Goal: Task Accomplishment & Management: Complete application form

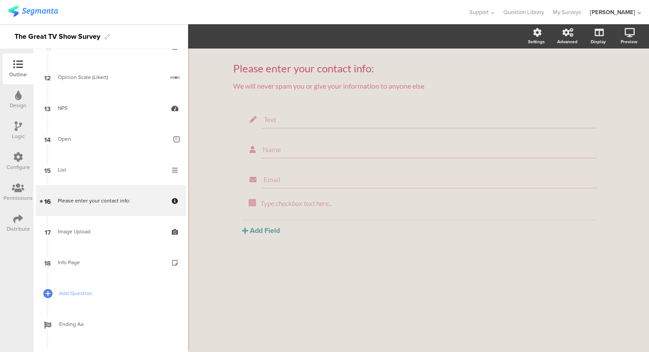
click at [99, 169] on div "List" at bounding box center [110, 169] width 105 height 9
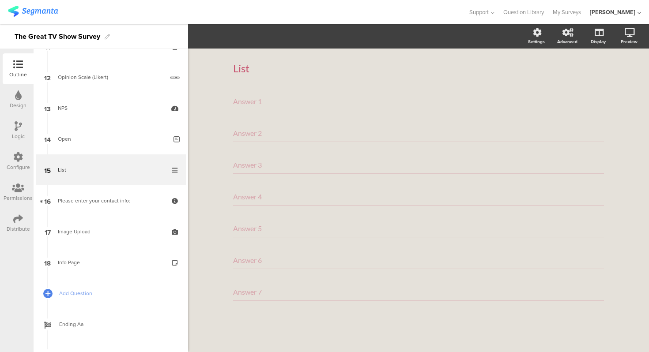
scroll to position [343, 0]
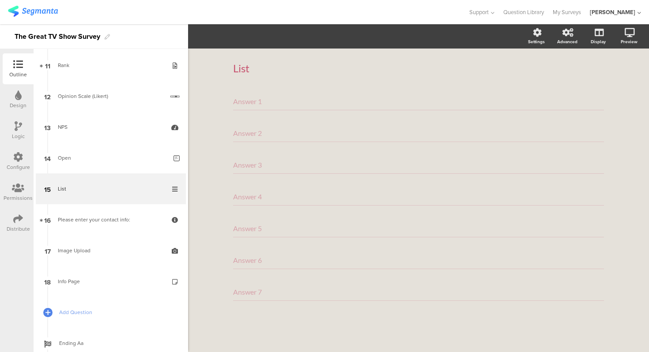
click at [269, 104] on div "Answer 1" at bounding box center [418, 102] width 371 height 18
click at [247, 101] on input "Answer 1" at bounding box center [248, 101] width 30 height 8
click at [221, 103] on div "List List Answer 1 Answer 2 Answer 3 Answer 4 Answer 5 Answer 6 Answer 7" at bounding box center [418, 201] width 461 height 304
click at [249, 105] on input "Answer 1" at bounding box center [248, 101] width 30 height 8
click at [446, 79] on div "List List" at bounding box center [418, 68] width 371 height 31
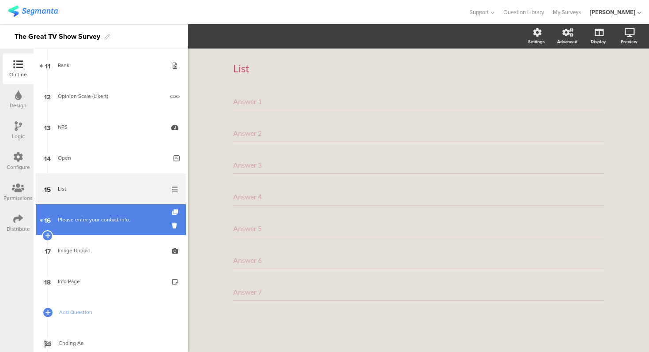
click at [109, 226] on link "16 Please enter your contact info:" at bounding box center [111, 219] width 150 height 31
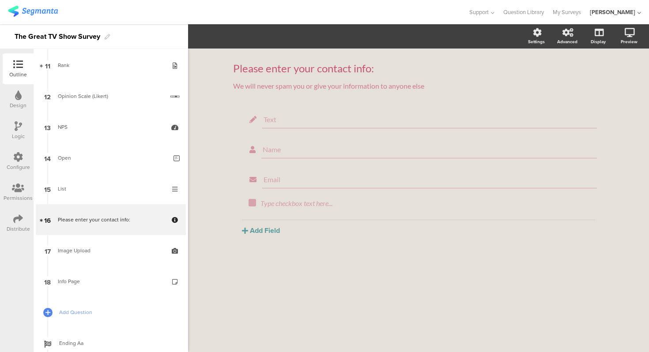
click at [215, 113] on div "Please enter your contact info: Please enter your contact info: We will never s…" at bounding box center [418, 201] width 461 height 304
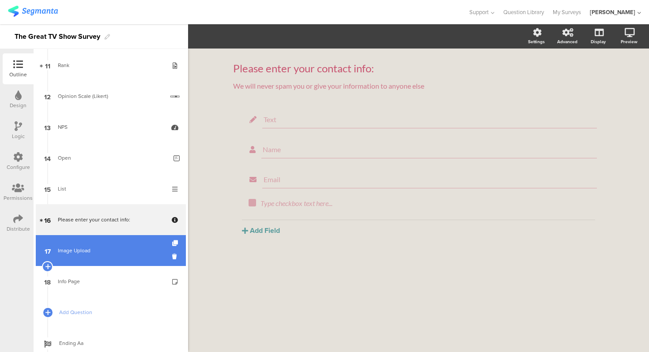
click at [116, 263] on link "17 Image Upload" at bounding box center [111, 250] width 150 height 31
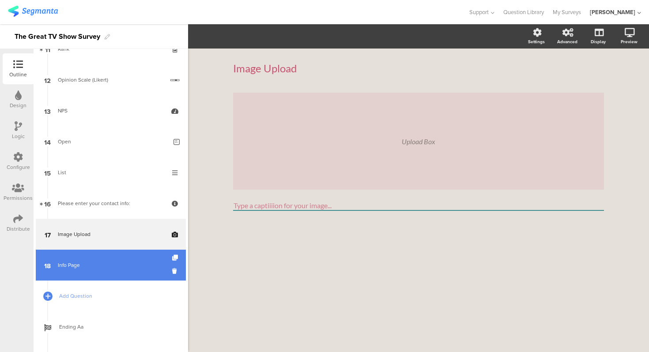
scroll to position [355, 0]
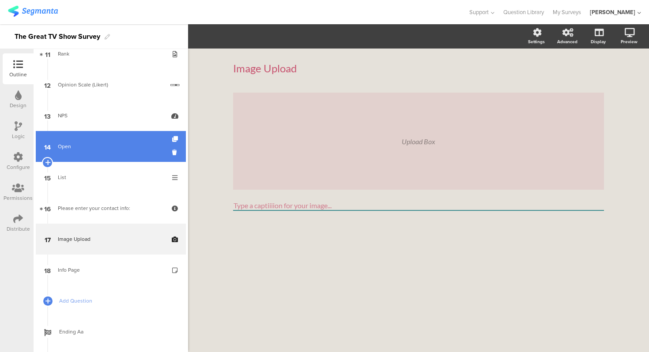
click at [113, 161] on link "14 Open" at bounding box center [111, 146] width 150 height 31
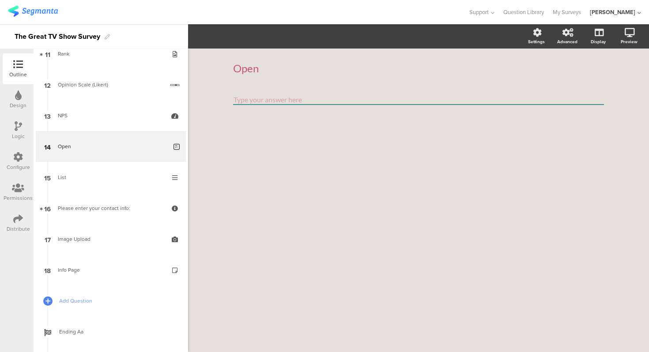
click at [350, 98] on textarea at bounding box center [418, 100] width 371 height 10
click at [270, 104] on textarea at bounding box center [418, 100] width 371 height 10
click at [210, 103] on div "Open Open" at bounding box center [418, 201] width 461 height 304
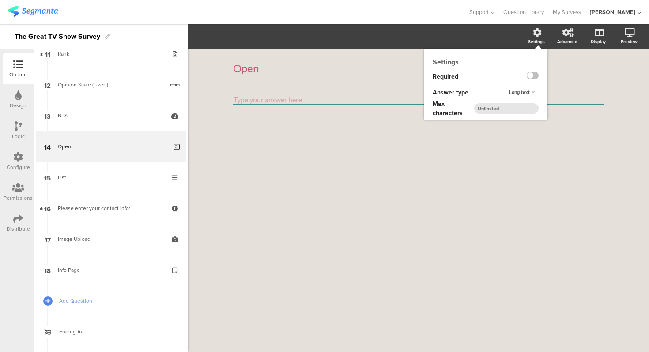
click at [530, 90] on div "Long text" at bounding box center [521, 92] width 33 height 11
click at [541, 90] on div "Long text Long text Short text Number" at bounding box center [527, 93] width 41 height 16
click at [527, 93] on span "Long text" at bounding box center [519, 92] width 21 height 7
click at [524, 108] on div "Short text" at bounding box center [518, 109] width 52 height 9
click at [526, 94] on span "Short text" at bounding box center [518, 92] width 22 height 7
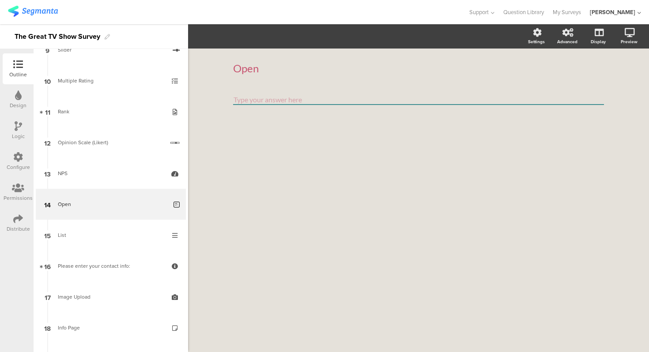
scroll to position [300, 0]
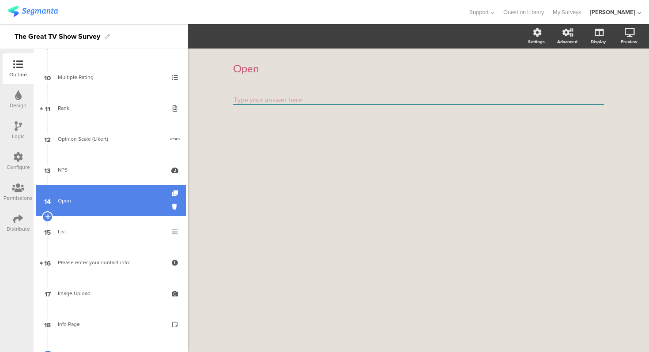
click at [96, 187] on link "14 Open" at bounding box center [111, 200] width 150 height 31
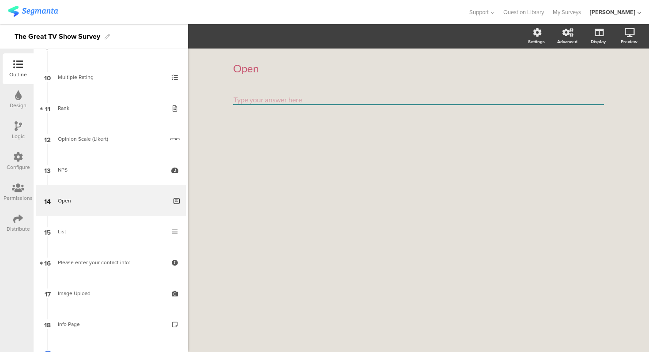
click at [469, 96] on textarea at bounding box center [418, 100] width 371 height 10
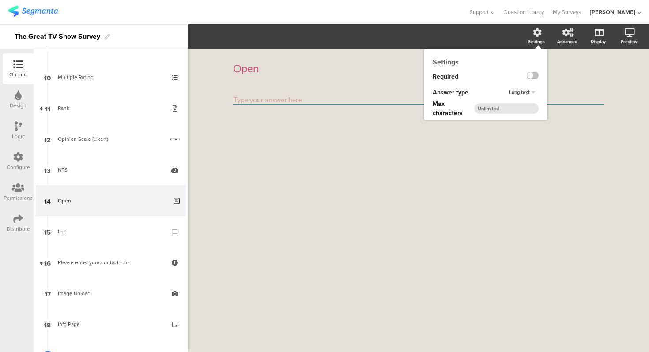
click at [527, 93] on span "Long text" at bounding box center [519, 92] width 21 height 7
click at [523, 112] on div "Short text" at bounding box center [518, 109] width 52 height 9
click at [526, 92] on span "Short text" at bounding box center [518, 92] width 22 height 7
click at [526, 98] on div "Long text" at bounding box center [518, 100] width 52 height 9
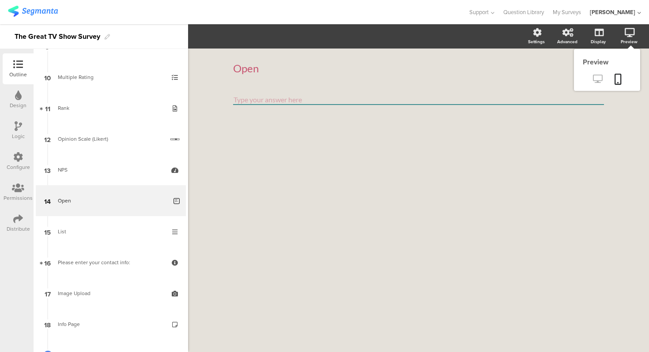
click at [600, 79] on icon at bounding box center [597, 79] width 9 height 8
click at [218, 97] on div "Open Open" at bounding box center [418, 201] width 461 height 304
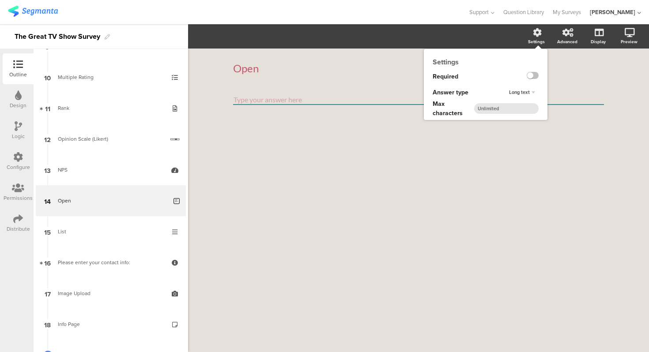
click at [531, 90] on div "Long text" at bounding box center [521, 92] width 33 height 11
click at [525, 110] on div "Short text" at bounding box center [518, 109] width 52 height 9
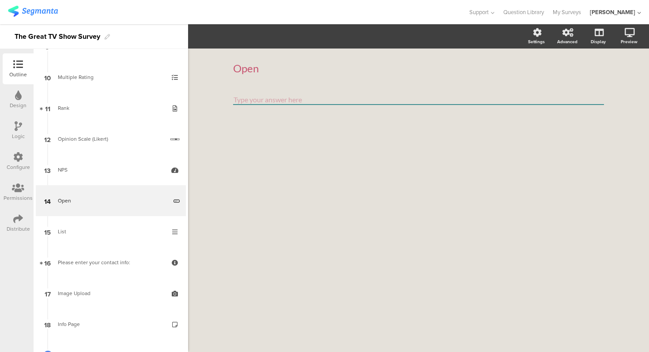
click at [201, 106] on div "Open Open" at bounding box center [418, 201] width 461 height 304
click at [562, 101] on input "text" at bounding box center [418, 100] width 371 height 10
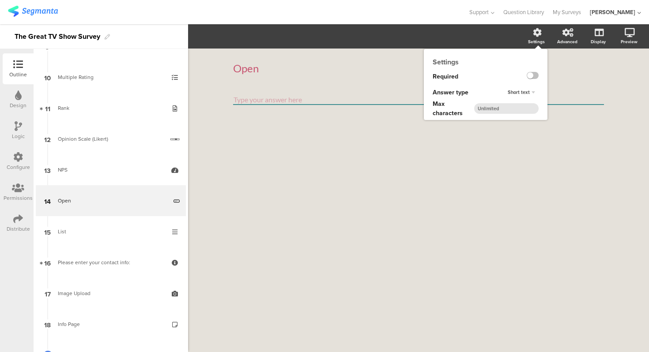
click at [525, 94] on span "Short text" at bounding box center [518, 92] width 22 height 7
click at [524, 119] on div "Number" at bounding box center [518, 119] width 52 height 9
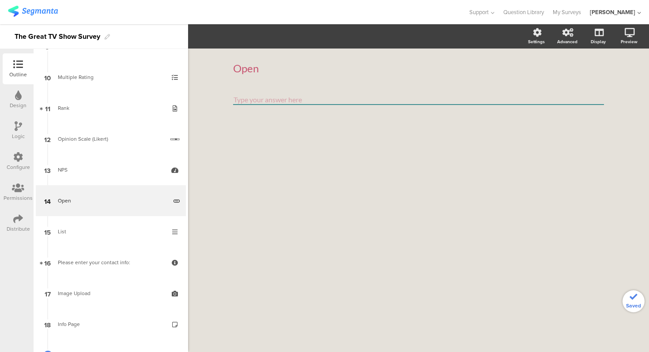
click at [536, 101] on input "number" at bounding box center [418, 100] width 371 height 10
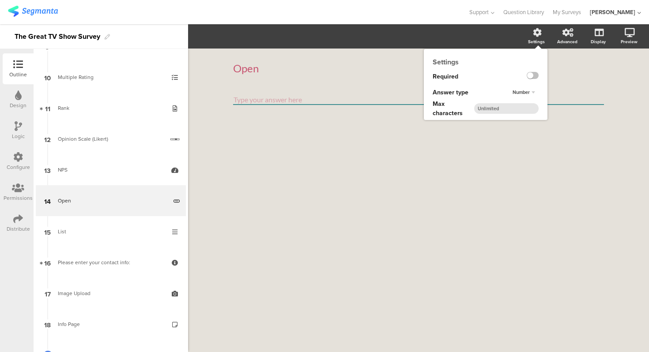
click at [522, 109] on input "number" at bounding box center [506, 108] width 64 height 11
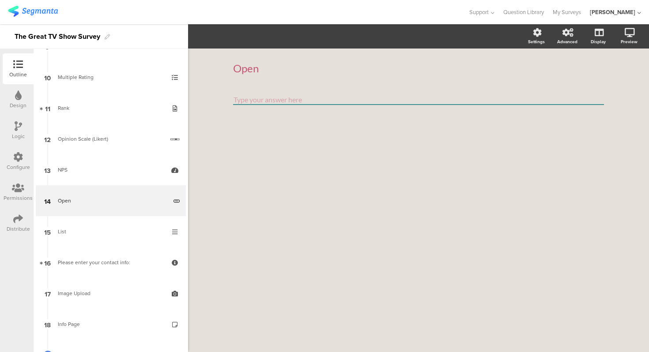
click at [368, 170] on div "Open Open" at bounding box center [418, 201] width 461 height 304
click at [324, 102] on input "number" at bounding box center [418, 100] width 371 height 10
click at [212, 161] on div "Open Open" at bounding box center [418, 201] width 461 height 304
click at [207, 92] on div "Open Open" at bounding box center [418, 201] width 461 height 304
click at [222, 71] on div "Open Open" at bounding box center [418, 201] width 461 height 304
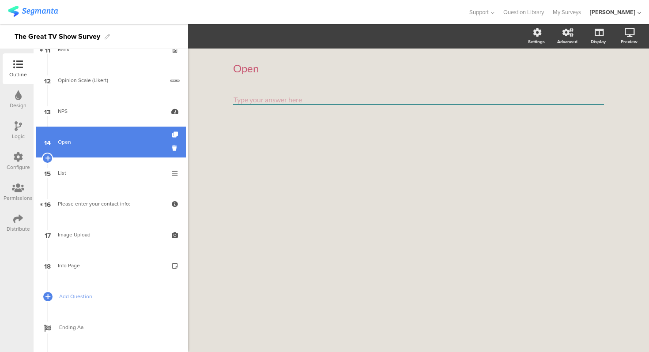
scroll to position [360, 0]
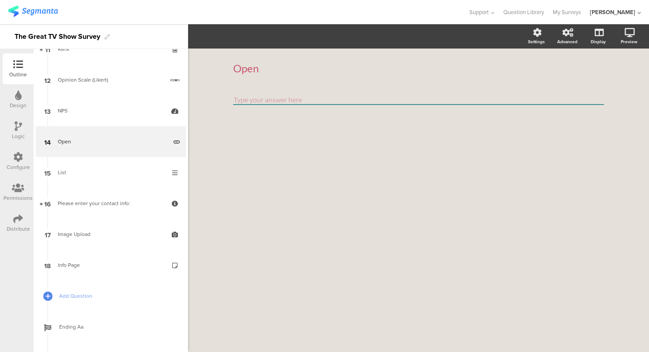
click at [210, 161] on div "Open Open" at bounding box center [418, 201] width 461 height 304
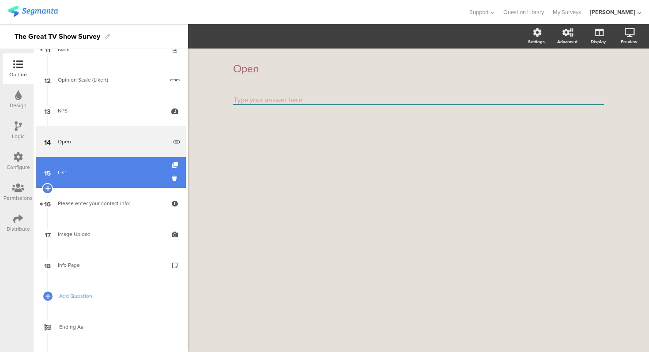
click at [129, 161] on link "15 List" at bounding box center [111, 172] width 150 height 31
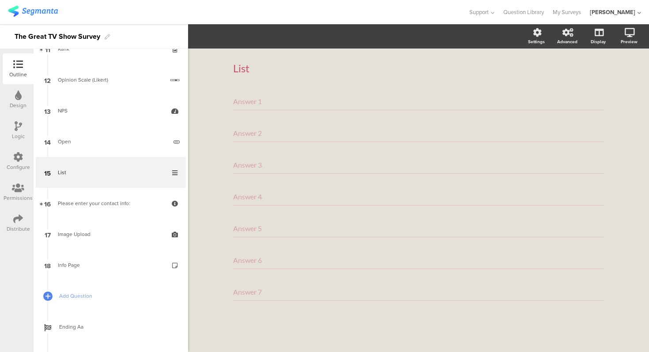
click at [267, 102] on div "Answer 1" at bounding box center [418, 102] width 371 height 18
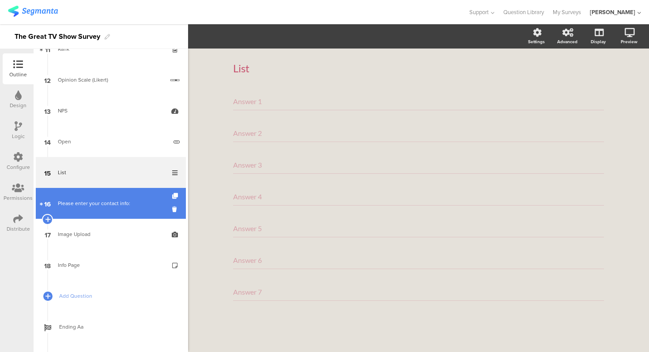
click at [117, 216] on link "16 Please enter your contact info:" at bounding box center [111, 203] width 150 height 31
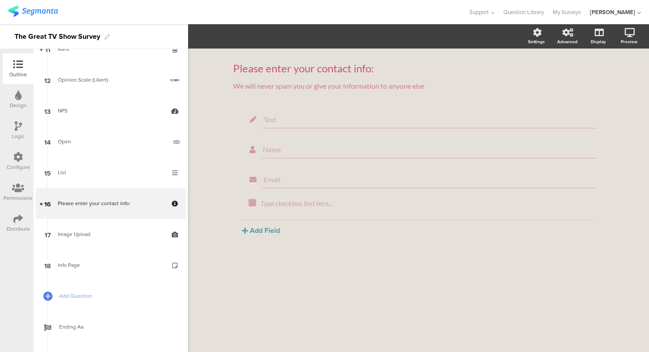
click at [201, 131] on div "Please enter your contact info: Please enter your contact info: We will never s…" at bounding box center [418, 201] width 461 height 304
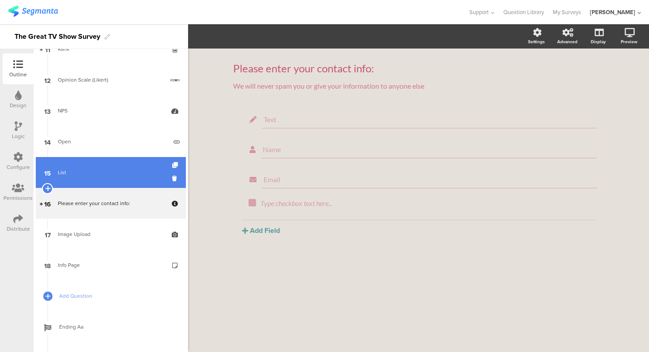
click at [117, 185] on link "15 List" at bounding box center [111, 172] width 150 height 31
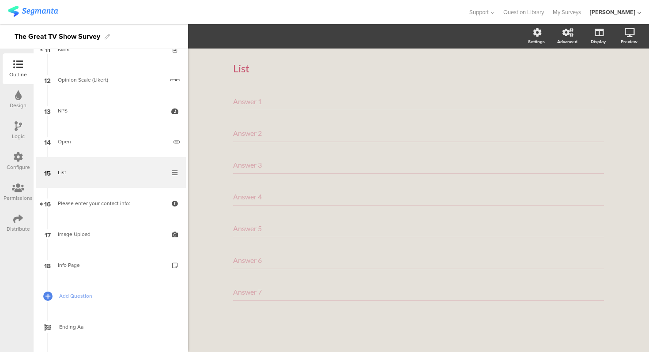
click at [273, 97] on div "Answer 1" at bounding box center [418, 102] width 371 height 18
click at [214, 120] on div "List List Answer 1 Answer 2 Answer 3 Answer 4 Answer 5 Answer 6 Answer 7" at bounding box center [418, 201] width 461 height 304
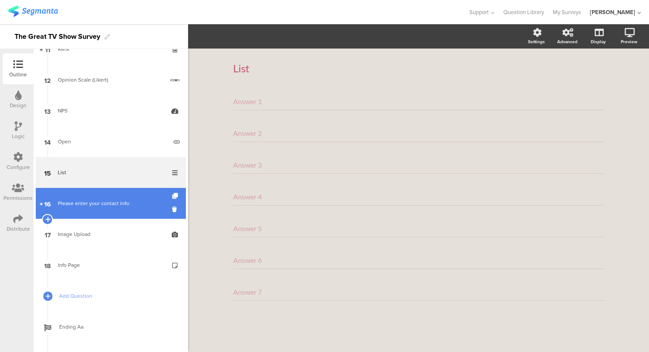
click at [100, 213] on link "16 Please enter your contact info:" at bounding box center [111, 203] width 150 height 31
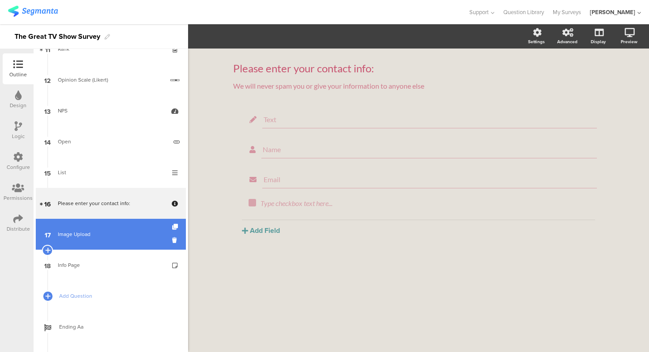
click at [102, 235] on div "Image Upload" at bounding box center [110, 234] width 105 height 9
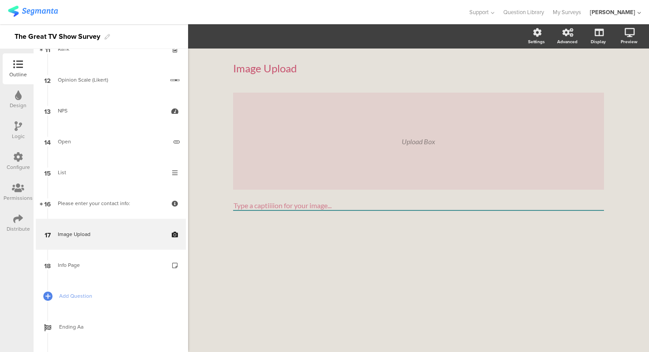
click at [320, 149] on div "Upload Box" at bounding box center [418, 141] width 371 height 97
click at [282, 147] on div "Upload Box" at bounding box center [418, 141] width 371 height 97
click at [597, 76] on icon at bounding box center [597, 79] width 9 height 8
click at [211, 135] on div "Image Upload Image Upload Upload Box Type a captiiiion for your image..." at bounding box center [418, 201] width 461 height 304
click at [206, 134] on div "Image Upload Image Upload Upload Box Type a captiiiion for your image..." at bounding box center [418, 201] width 461 height 304
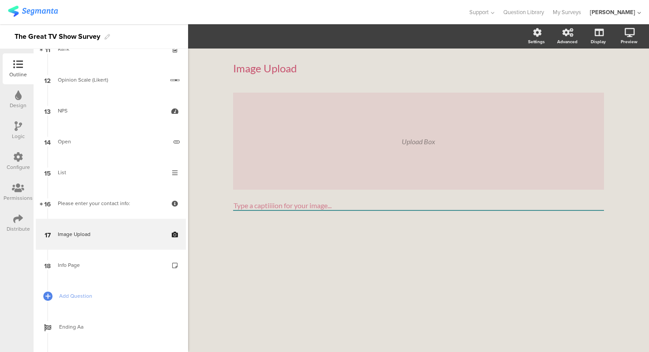
click at [206, 134] on div "Image Upload Image Upload Upload Box Type a captiiiion for your image..." at bounding box center [418, 201] width 461 height 304
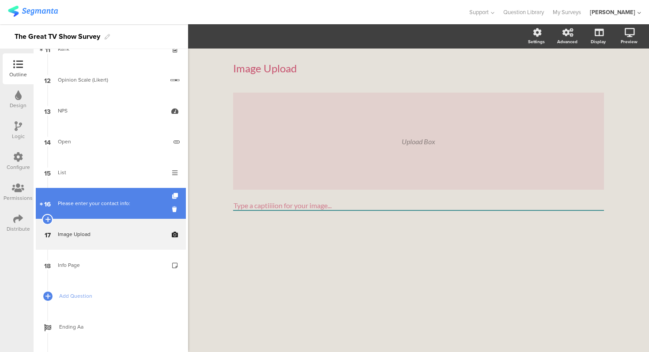
click at [114, 210] on link "16 Please enter your contact info:" at bounding box center [111, 203] width 150 height 31
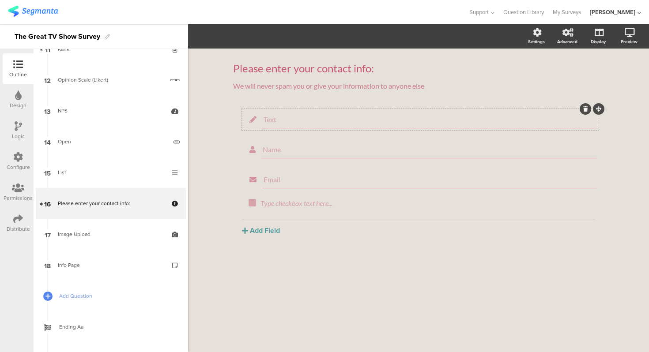
click at [288, 116] on input "Text" at bounding box center [429, 119] width 332 height 8
click at [265, 38] on div "Required Field options" at bounding box center [239, 36] width 64 height 13
click at [255, 39] on span "Field options" at bounding box center [238, 36] width 51 height 10
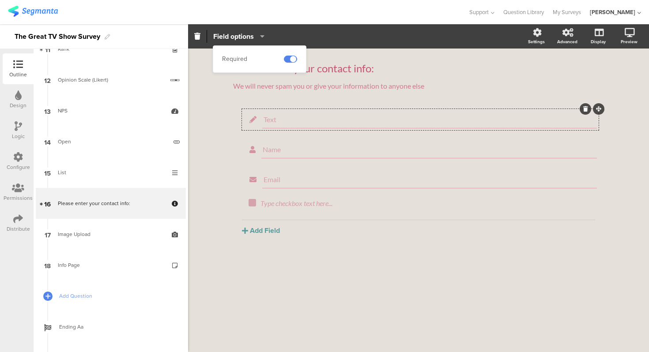
click at [255, 39] on span "Field options" at bounding box center [238, 36] width 51 height 10
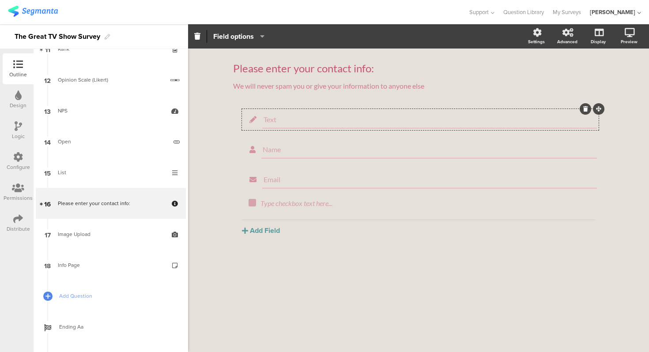
click at [471, 117] on input "Text" at bounding box center [429, 119] width 332 height 8
click at [228, 131] on div "Please enter your contact info: Please enter your contact info: We will never s…" at bounding box center [418, 165] width 388 height 233
click at [286, 115] on input "Text" at bounding box center [429, 119] width 332 height 8
click at [291, 146] on input "Name" at bounding box center [429, 149] width 333 height 8
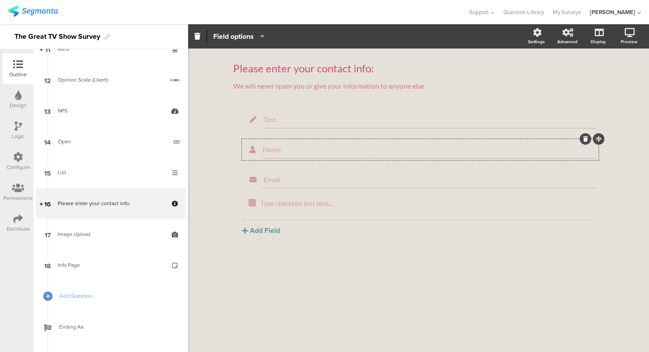
click at [257, 41] on span "Field options" at bounding box center [238, 36] width 51 height 10
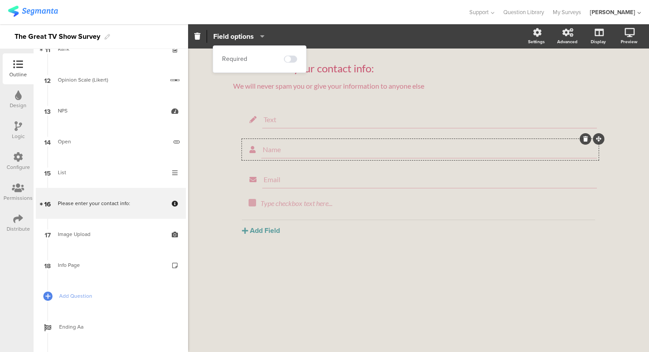
click at [257, 41] on span "Field options" at bounding box center [238, 36] width 51 height 10
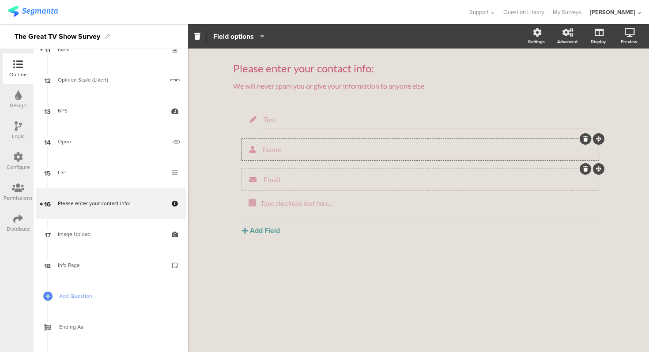
click at [345, 179] on input "Email" at bounding box center [429, 179] width 332 height 8
click at [253, 37] on span "Field options" at bounding box center [233, 36] width 41 height 10
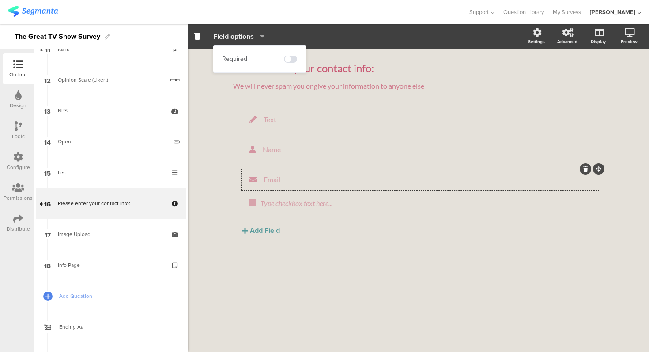
click at [253, 37] on span "Field options" at bounding box center [233, 36] width 41 height 10
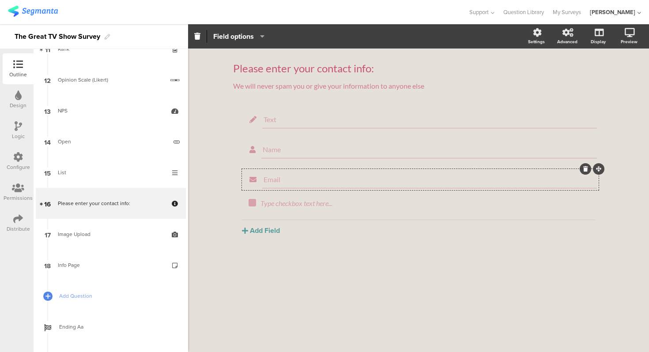
click at [505, 37] on div "Field options" at bounding box center [356, 36] width 337 height 13
click at [302, 203] on div "Type checkbox text here..." at bounding box center [425, 203] width 330 height 8
click at [240, 213] on div "Text Name Email Type checkbox text here... [GEOGRAPHIC_DATA] Text Name URL Emai…" at bounding box center [418, 172] width 371 height 127
click at [279, 203] on div "Type checkbox text here..." at bounding box center [425, 203] width 330 height 8
click at [232, 206] on div "Please enter your contact info: Please enter your contact info: We will never s…" at bounding box center [418, 165] width 388 height 233
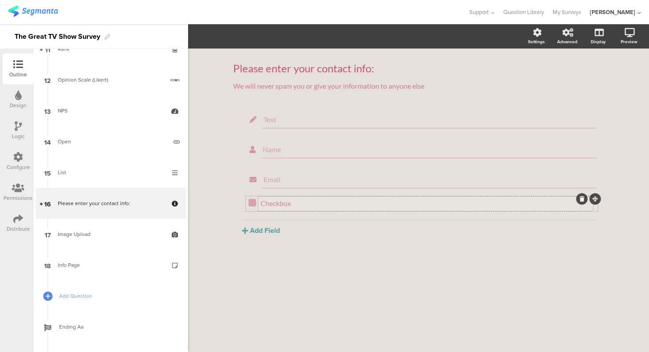
click at [277, 201] on p "Checkbox" at bounding box center [425, 203] width 330 height 8
click at [196, 41] on button "button" at bounding box center [194, 36] width 12 height 11
click at [215, 36] on icon "button" at bounding box center [219, 37] width 8 height 8
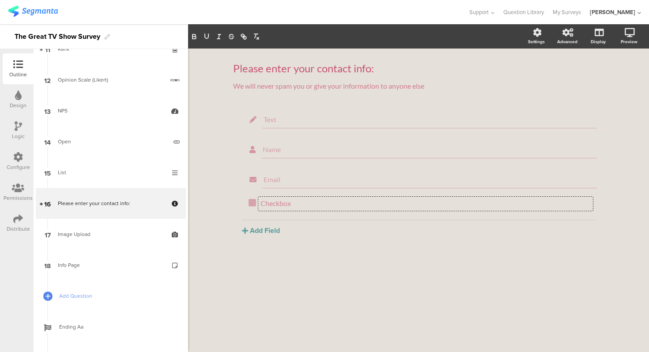
click at [219, 194] on div "Please enter your contact info: Please enter your contact info: We will never s…" at bounding box center [418, 201] width 461 height 304
click at [273, 177] on input "Email" at bounding box center [429, 179] width 332 height 8
click at [216, 168] on div "Please enter your contact info: Please enter your contact info: We will never s…" at bounding box center [418, 201] width 461 height 304
click at [267, 200] on p "Checkbox" at bounding box center [425, 203] width 330 height 8
click at [255, 207] on div "Checkbox Checkbox Checkbox" at bounding box center [421, 204] width 346 height 10
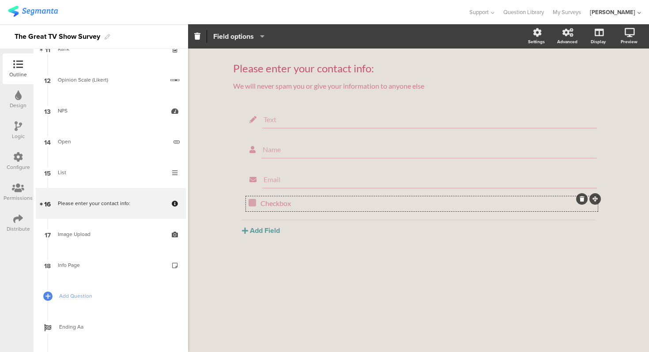
click at [245, 37] on span "Field options" at bounding box center [233, 36] width 41 height 10
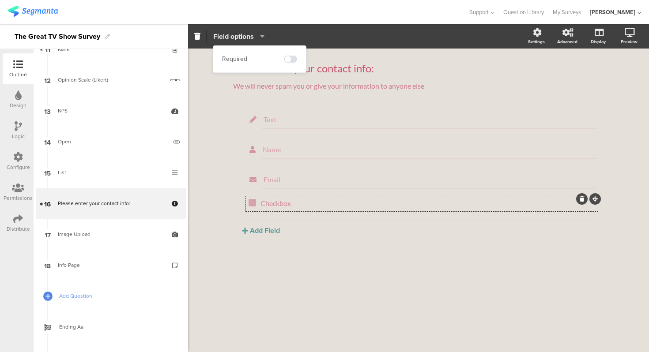
click at [245, 37] on span "Field options" at bounding box center [233, 36] width 41 height 10
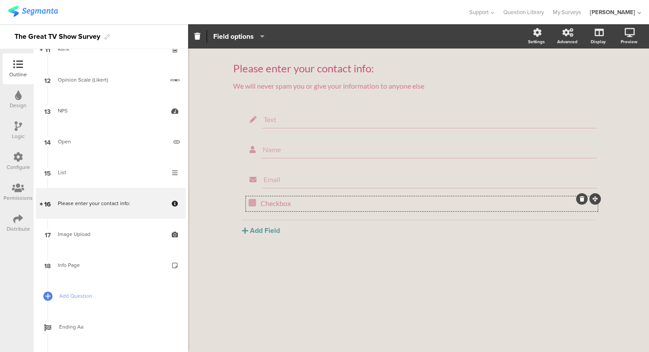
click at [214, 181] on div "Please enter your contact info: Please enter your contact info: We will never s…" at bounding box center [418, 201] width 461 height 304
click at [257, 234] on button "Add Field" at bounding box center [261, 230] width 38 height 10
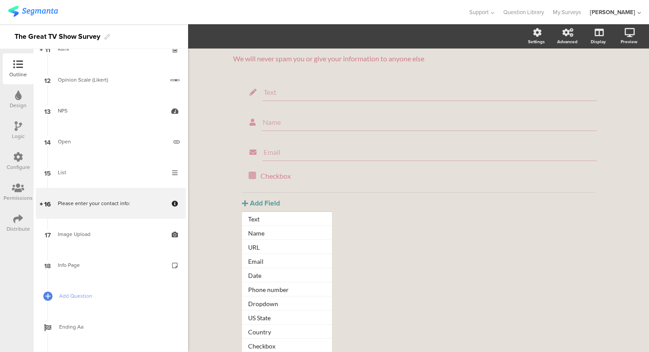
scroll to position [29, 0]
click at [276, 242] on button "URL" at bounding box center [287, 246] width 90 height 14
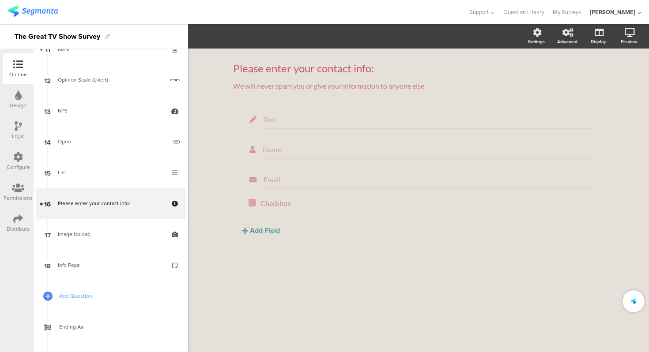
scroll to position [0, 0]
click at [276, 260] on button "Add Field" at bounding box center [261, 260] width 38 height 10
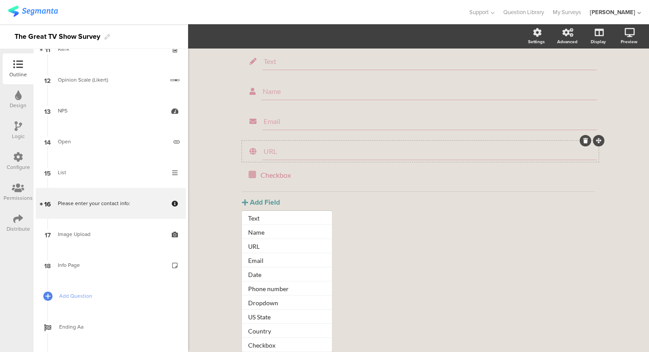
scroll to position [29, 0]
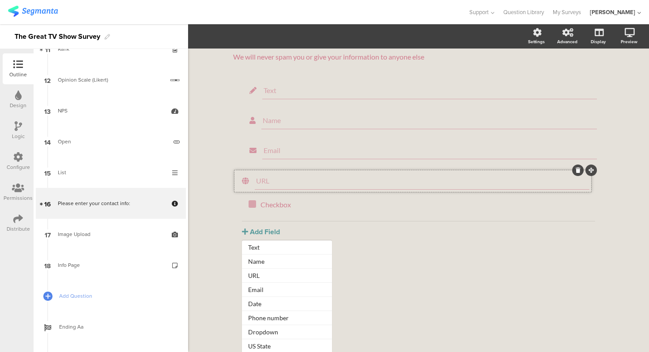
drag, startPoint x: 597, startPoint y: 140, endPoint x: 590, endPoint y: 170, distance: 30.9
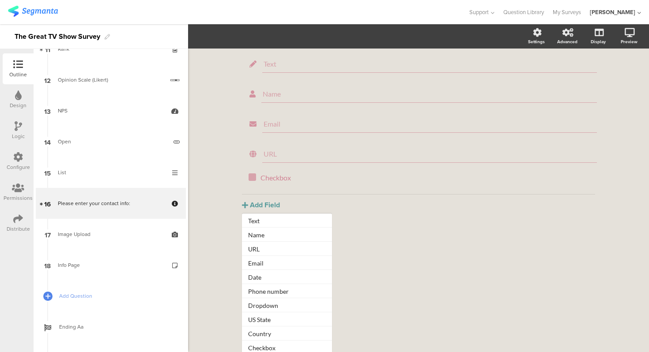
scroll to position [59, 0]
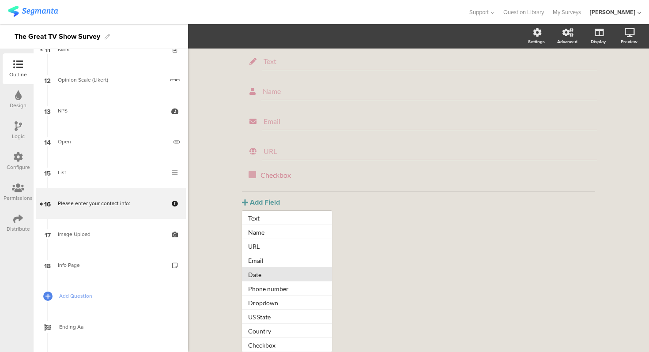
click at [279, 275] on button "Date" at bounding box center [287, 274] width 90 height 14
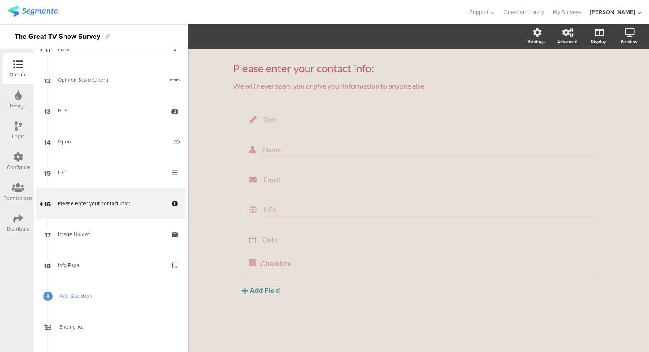
click at [259, 290] on button "Add Field" at bounding box center [261, 290] width 38 height 10
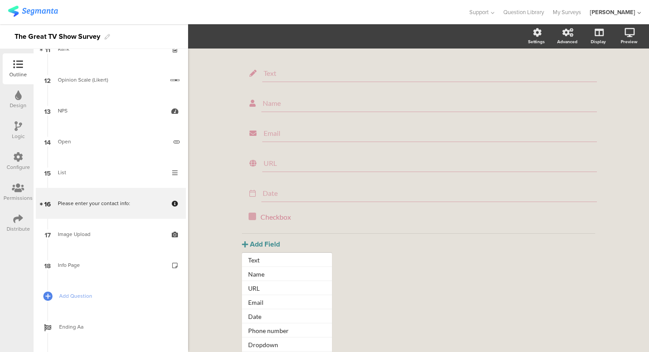
scroll to position [90, 0]
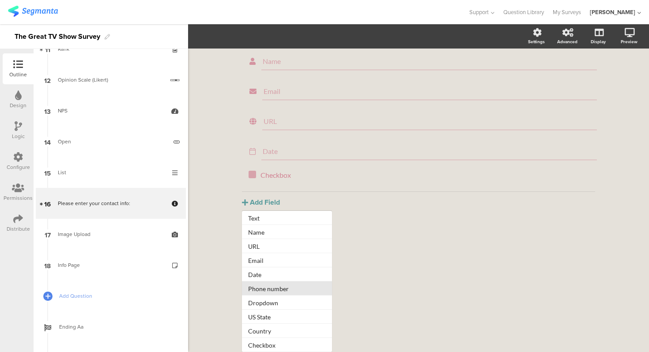
click at [272, 289] on button "Phone number" at bounding box center [287, 289] width 90 height 14
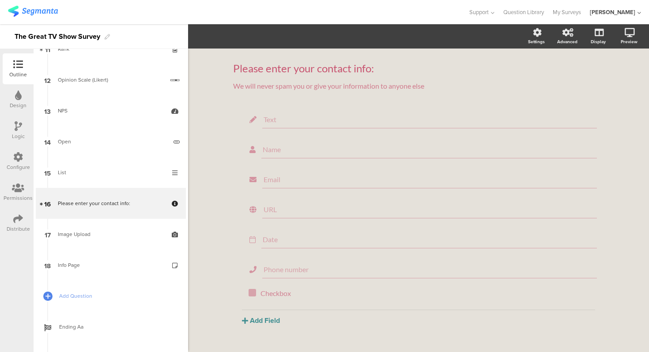
click at [269, 321] on button "Add Field" at bounding box center [261, 320] width 38 height 10
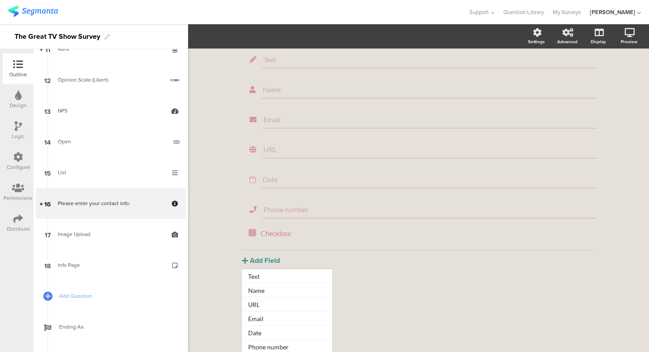
scroll to position [98, 0]
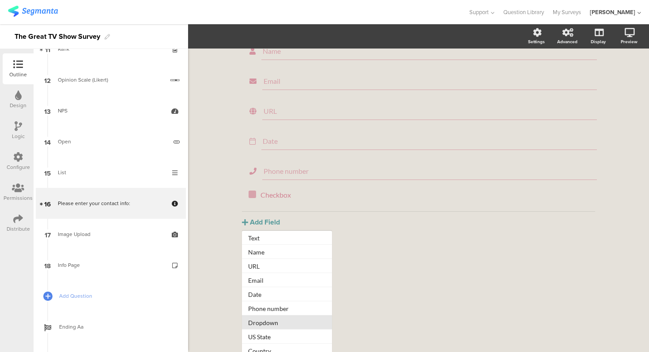
click at [278, 323] on button "Dropdown" at bounding box center [287, 322] width 90 height 14
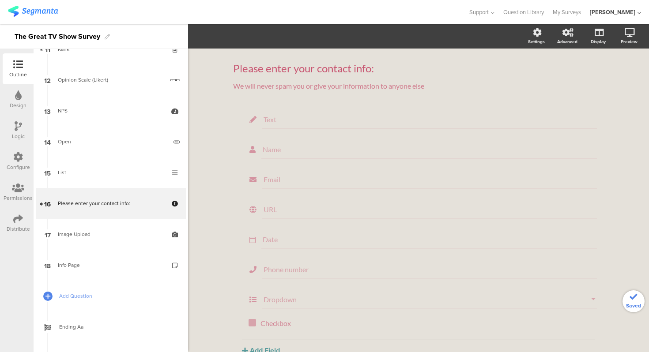
scroll to position [52, 0]
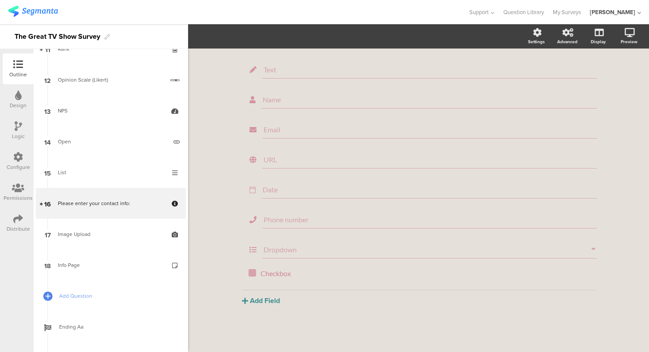
click at [261, 303] on button "Add Field" at bounding box center [261, 301] width 38 height 10
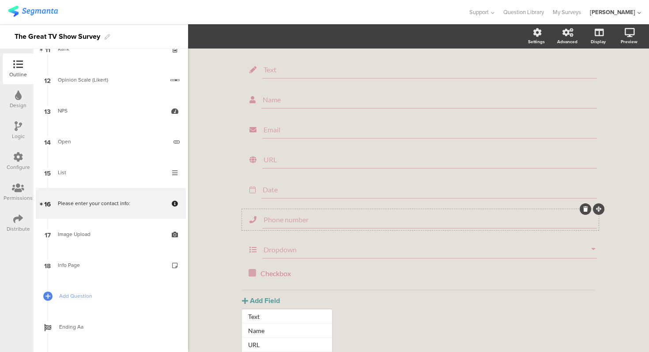
scroll to position [98, 0]
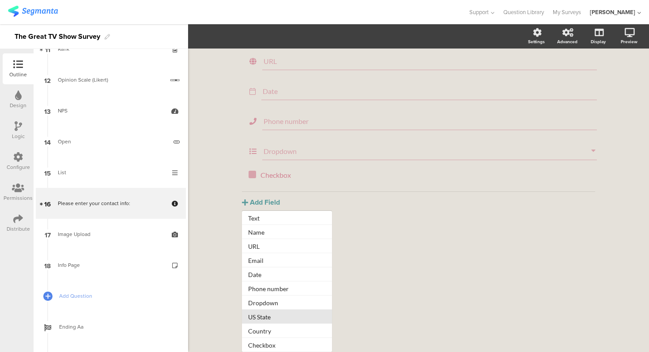
click at [286, 322] on button "US State" at bounding box center [287, 317] width 90 height 14
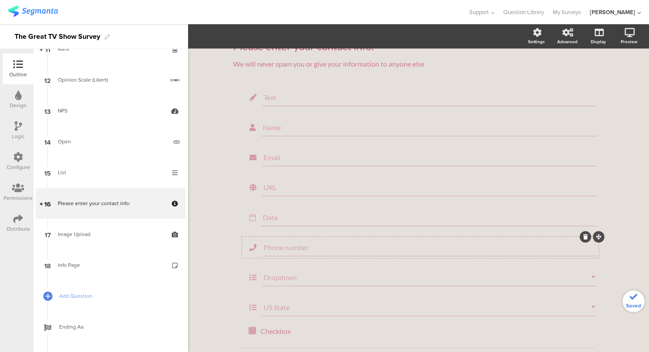
scroll to position [82, 0]
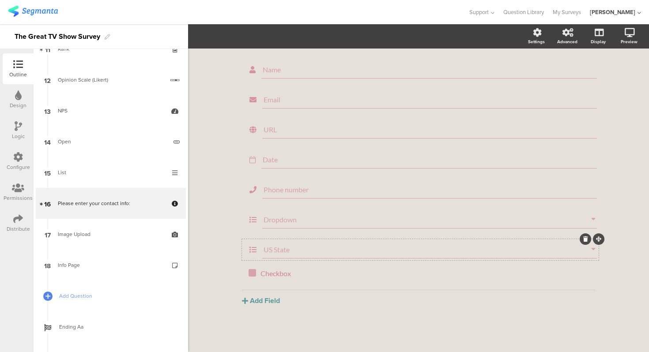
click at [277, 250] on input "US State" at bounding box center [426, 249] width 327 height 8
click at [249, 41] on span "Field options" at bounding box center [233, 36] width 41 height 10
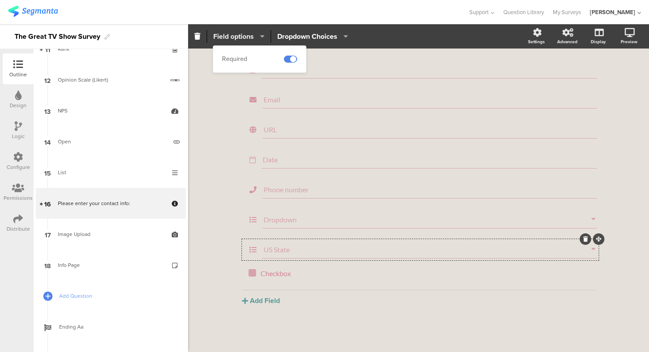
click at [249, 41] on span "Field options" at bounding box center [233, 36] width 41 height 10
click at [297, 33] on span "Dropdown Choices" at bounding box center [307, 36] width 60 height 10
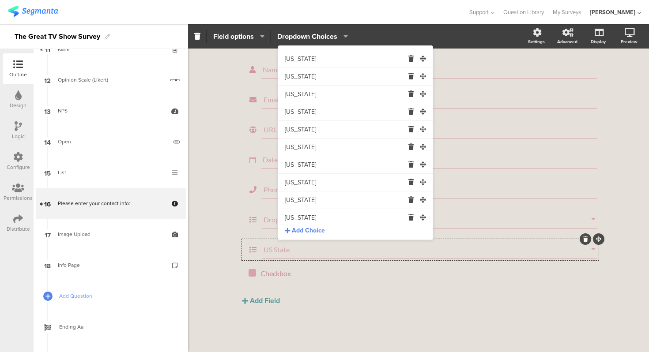
scroll to position [0, 0]
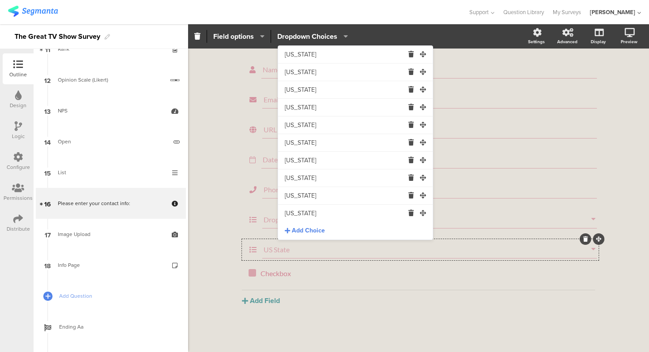
click at [310, 231] on span "Add Choice" at bounding box center [308, 230] width 33 height 9
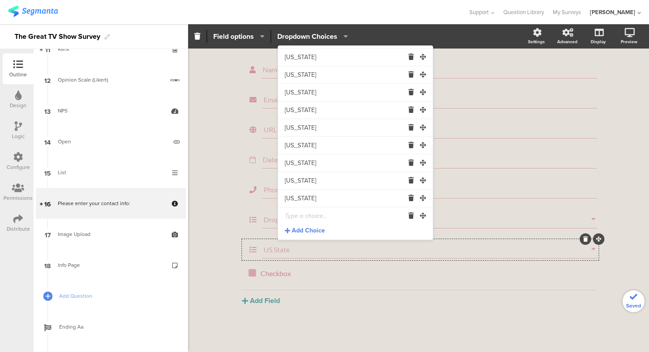
scroll to position [724, 0]
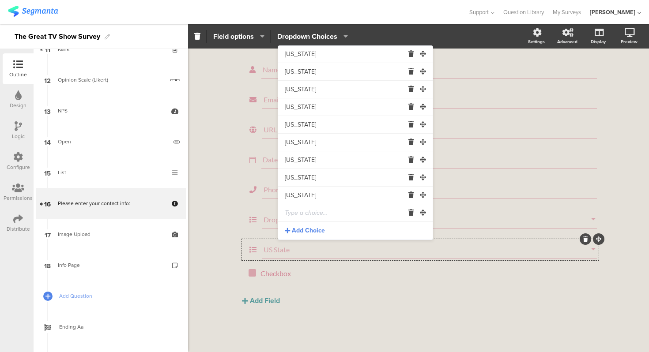
click at [313, 218] on input "text" at bounding box center [344, 213] width 119 height 18
click at [411, 213] on icon at bounding box center [409, 213] width 10 height 6
click at [226, 254] on div "Please enter your contact info: Please enter your contact info: We will never s…" at bounding box center [418, 160] width 388 height 383
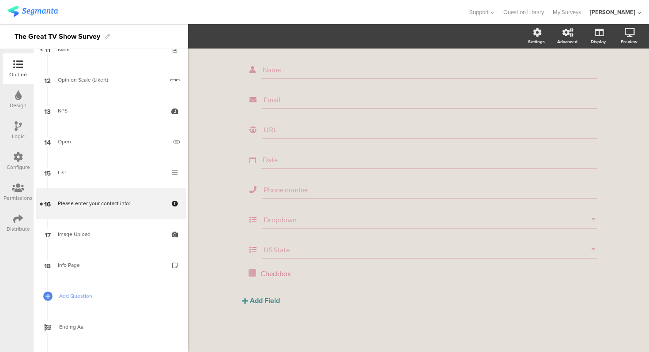
click at [263, 302] on button "Add Field" at bounding box center [261, 301] width 38 height 10
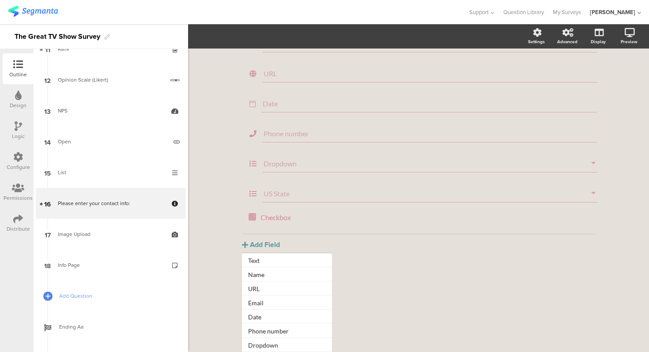
scroll to position [98, 0]
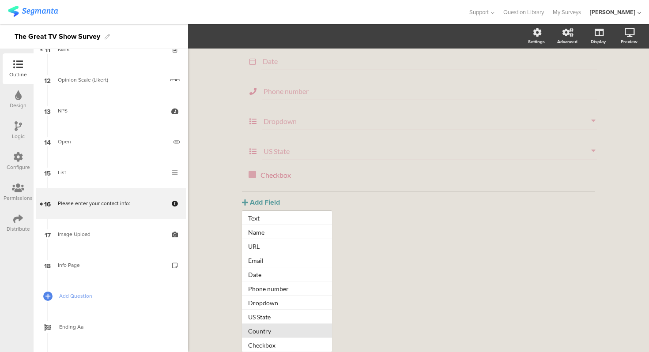
click at [281, 329] on button "Country" at bounding box center [287, 331] width 90 height 14
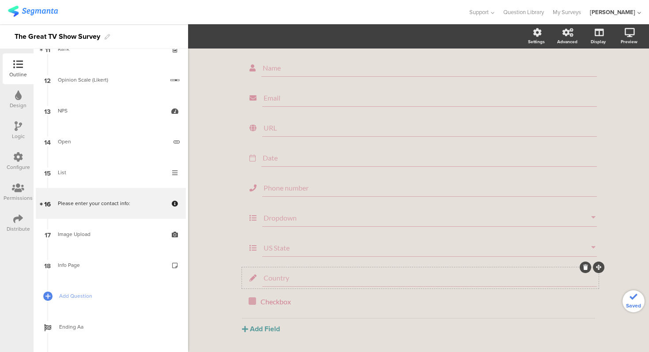
click at [276, 280] on input "Country" at bounding box center [429, 278] width 332 height 8
click at [247, 38] on span "Field options" at bounding box center [233, 36] width 41 height 10
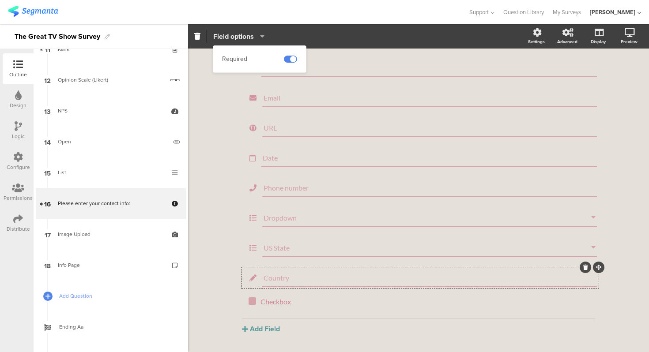
click at [247, 38] on span "Field options" at bounding box center [233, 36] width 41 height 10
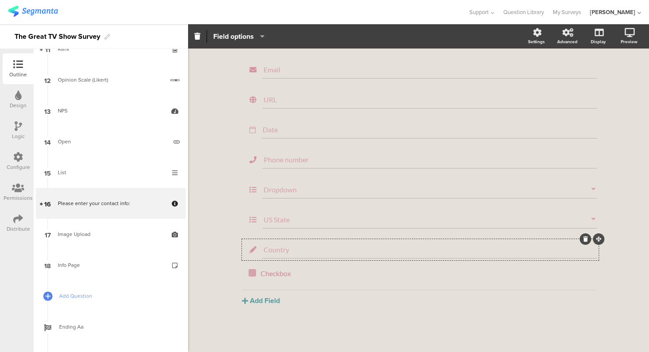
click at [233, 251] on div "Text Name Email URL Date Phone number Dropdown US State Country Checkbox" at bounding box center [418, 152] width 371 height 307
click at [574, 192] on input "Dropdown" at bounding box center [426, 189] width 327 height 8
click at [275, 185] on input "Dropdown" at bounding box center [426, 189] width 327 height 8
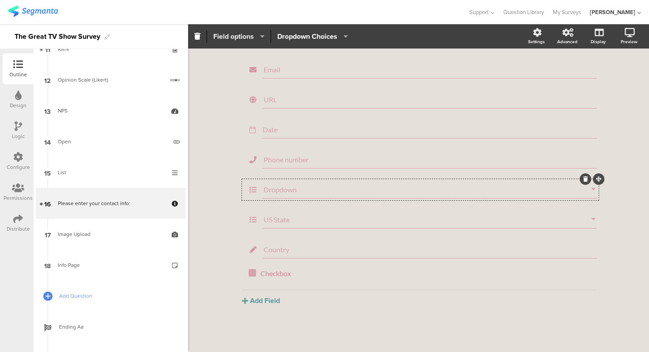
click at [240, 36] on span "Field options" at bounding box center [233, 36] width 41 height 10
click at [296, 35] on span "Dropdown Choices" at bounding box center [307, 36] width 60 height 10
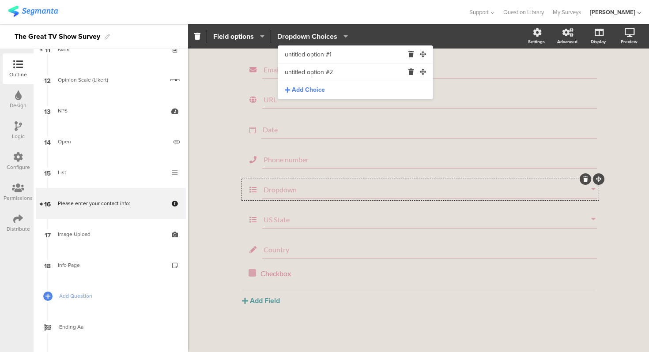
click at [296, 35] on span "Dropdown Choices" at bounding box center [307, 36] width 60 height 10
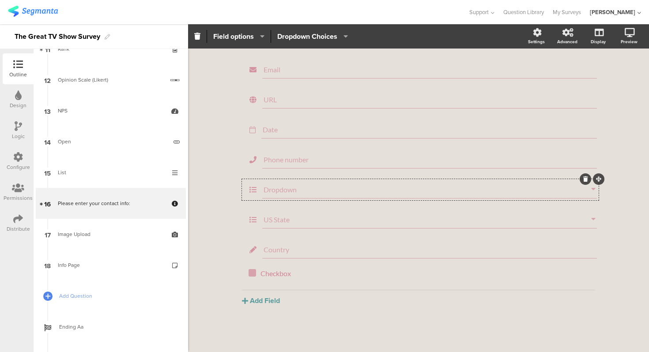
click at [214, 238] on div "Please enter your contact info: Please enter your contact info: We will never s…" at bounding box center [418, 145] width 461 height 413
click at [262, 299] on button "Add Field" at bounding box center [261, 301] width 38 height 10
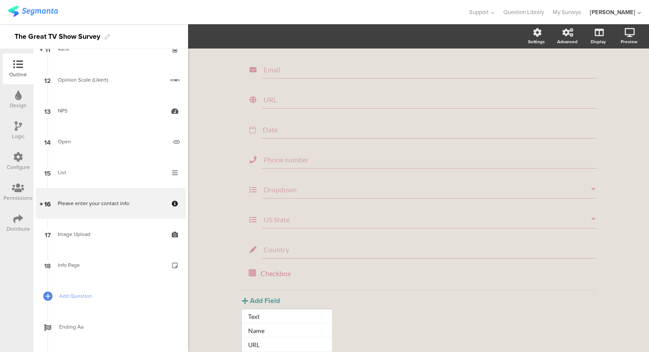
scroll to position [98, 0]
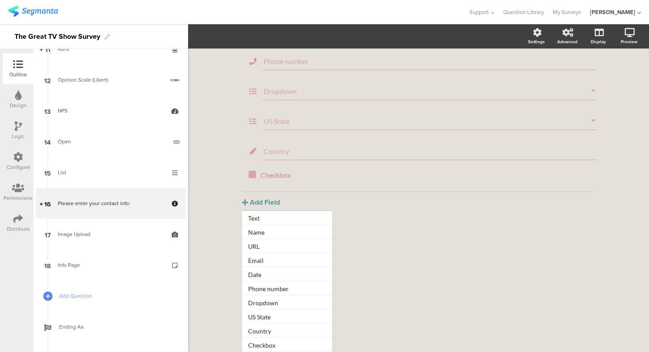
click at [234, 305] on div "Please enter your contact info: Please enter your contact info: We will never s…" at bounding box center [418, 145] width 461 height 413
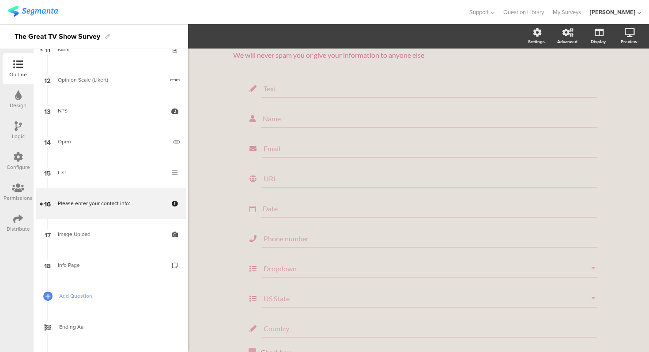
scroll to position [0, 0]
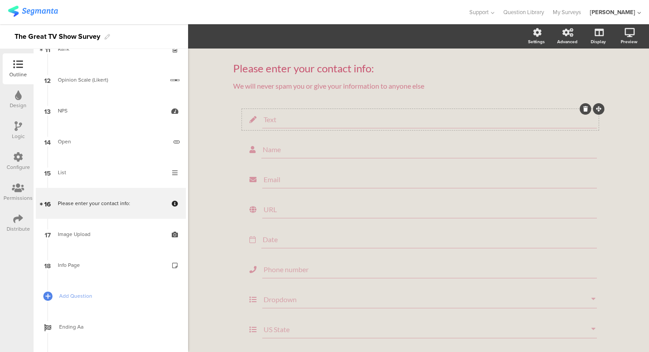
click at [585, 109] on icon at bounding box center [585, 108] width 5 height 5
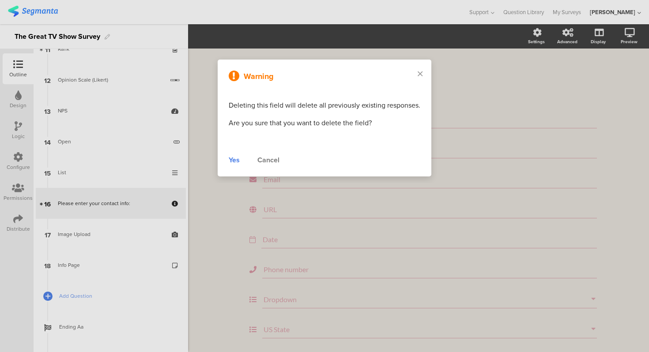
click at [235, 159] on div "Yes" at bounding box center [234, 160] width 11 height 11
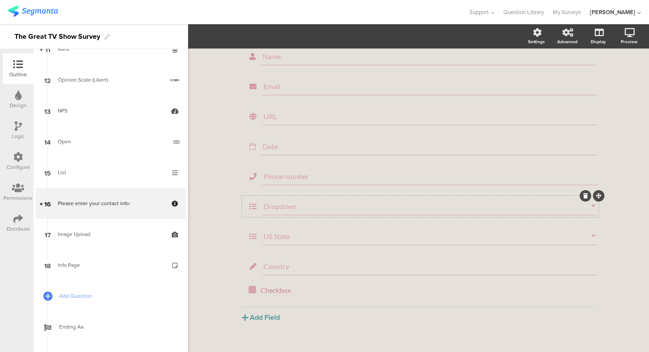
scroll to position [64, 0]
click at [235, 258] on div "Name Email URL Date Phone number Dropdown US State Country Checkbox Checkbox" at bounding box center [418, 183] width 371 height 277
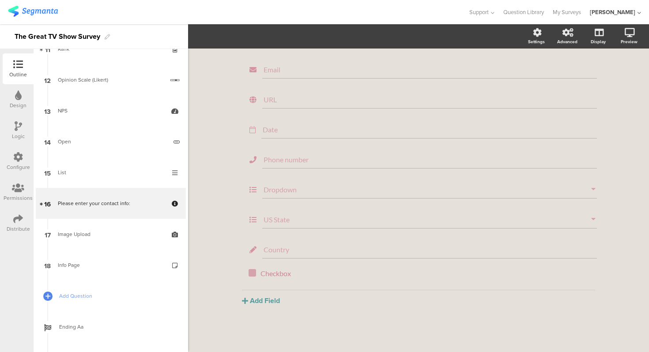
scroll to position [0, 0]
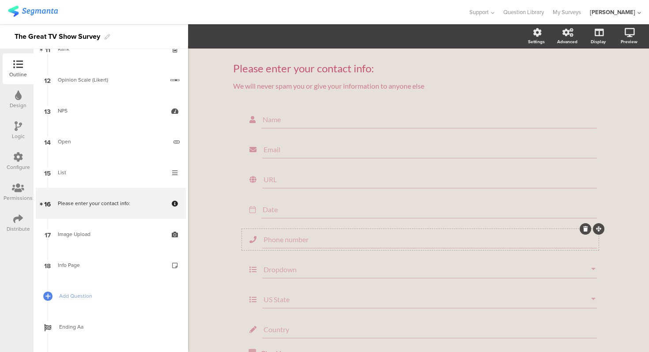
click at [291, 236] on input "Phone number" at bounding box center [429, 239] width 332 height 8
click at [296, 230] on div "Phone number" at bounding box center [420, 239] width 357 height 21
click at [237, 37] on span "Field options" at bounding box center [233, 36] width 41 height 10
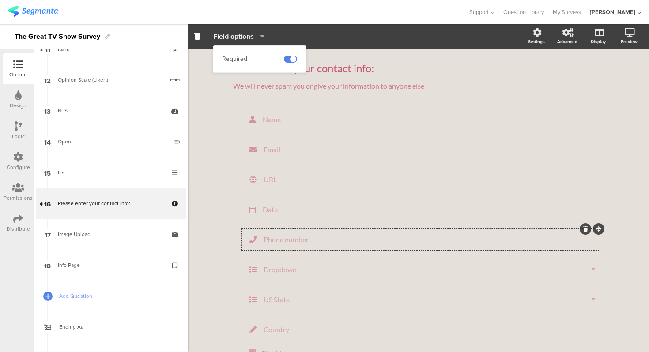
click at [237, 37] on span "Field options" at bounding box center [233, 36] width 41 height 10
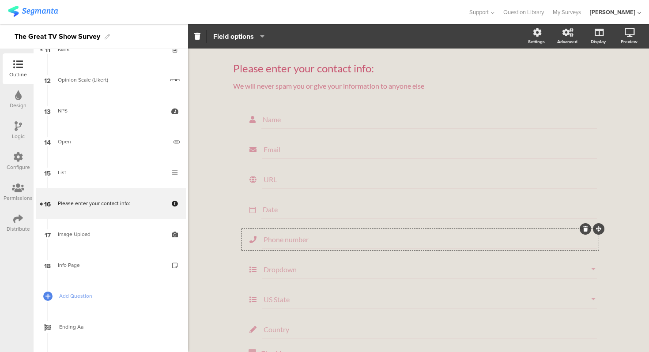
click at [209, 145] on div "Please enter your contact info: Please enter your contact info: We will never s…" at bounding box center [418, 240] width 461 height 383
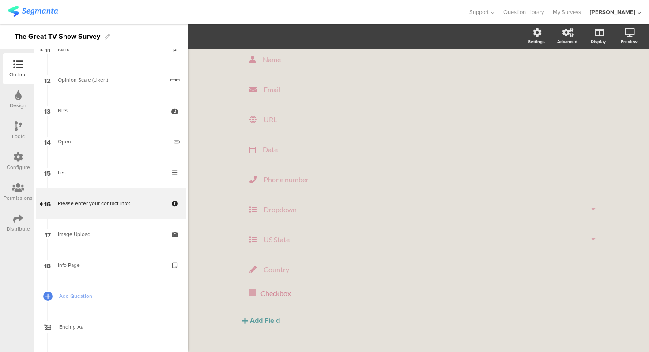
scroll to position [38, 0]
click at [297, 83] on input "Name" at bounding box center [429, 81] width 333 height 8
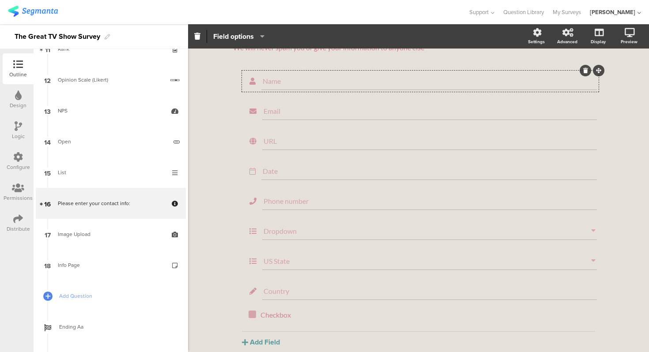
click at [260, 40] on span "Field options" at bounding box center [238, 36] width 51 height 10
click at [252, 79] on icon at bounding box center [253, 80] width 18 height 11
click at [222, 96] on div "Please enter your contact info: Please enter your contact info: We will never s…" at bounding box center [418, 201] width 461 height 383
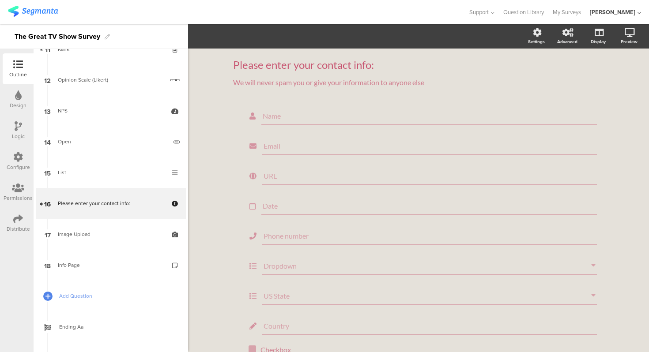
scroll to position [0, 0]
click at [283, 121] on input "Name" at bounding box center [429, 119] width 333 height 8
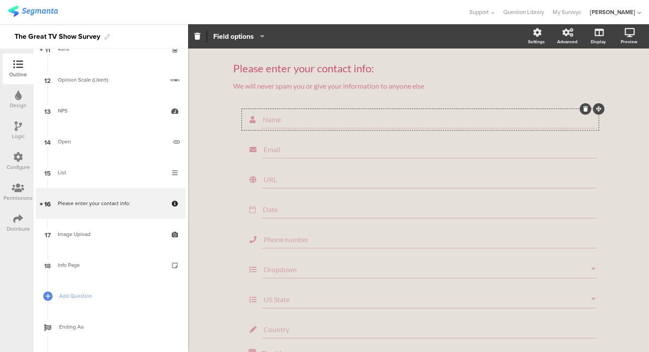
click at [228, 123] on div "Please enter your contact info: Please enter your contact info: We will never s…" at bounding box center [418, 240] width 388 height 383
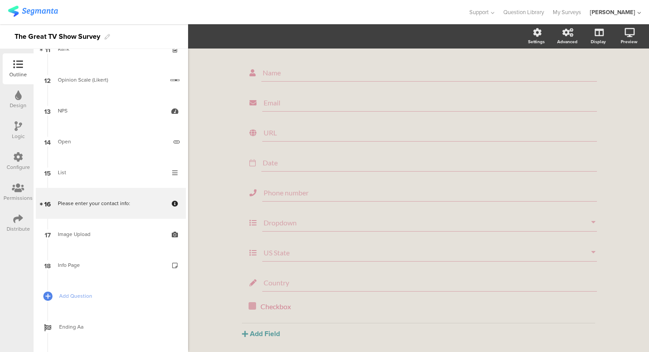
scroll to position [53, 0]
click at [229, 241] on div "Please enter your contact info: Please enter your contact info: We will never s…" at bounding box center [418, 187] width 388 height 383
click at [232, 248] on div "Please enter your contact info: Please enter your contact info: We will never s…" at bounding box center [418, 187] width 388 height 383
click at [252, 278] on icon at bounding box center [253, 276] width 19 height 11
click at [216, 216] on div "Please enter your contact info: Please enter your contact info: We will never s…" at bounding box center [418, 187] width 461 height 383
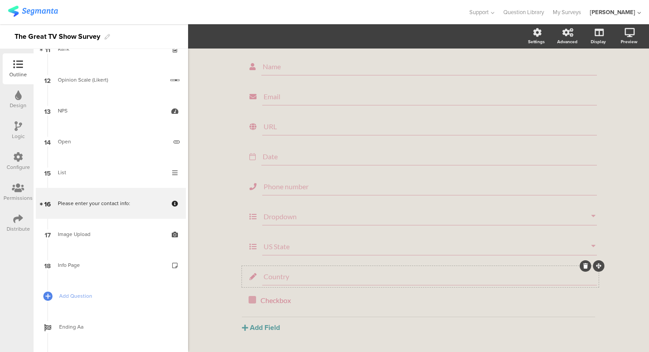
click at [297, 279] on input "Country" at bounding box center [429, 276] width 332 height 8
click at [230, 242] on div "Please enter your contact info: Please enter your contact info: We will never s…" at bounding box center [418, 187] width 388 height 383
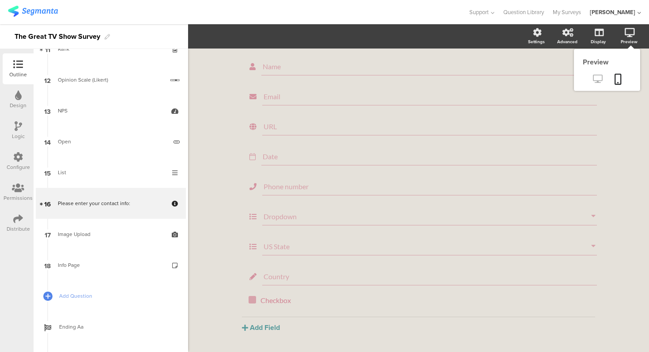
click at [595, 80] on icon at bounding box center [597, 79] width 9 height 8
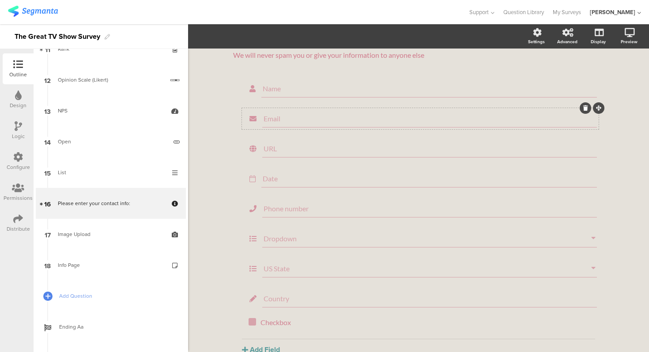
scroll to position [25, 0]
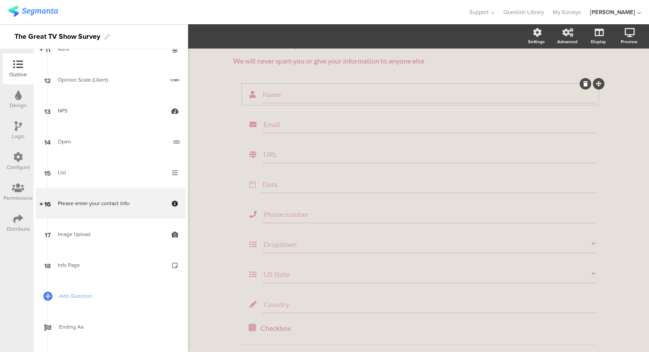
click at [296, 92] on input "Name" at bounding box center [429, 94] width 333 height 8
click at [251, 40] on span "Field options" at bounding box center [233, 36] width 41 height 10
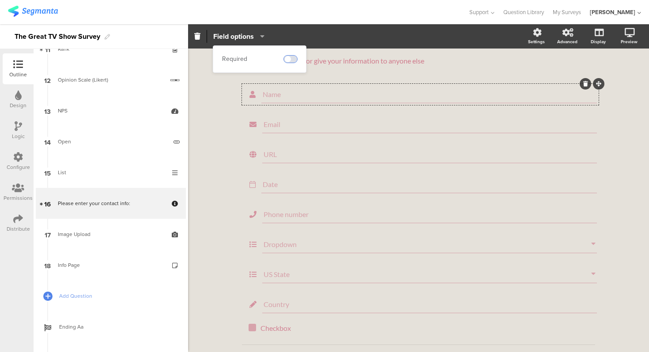
click at [296, 60] on span at bounding box center [290, 59] width 13 height 7
click at [293, 114] on div "Email" at bounding box center [420, 124] width 357 height 21
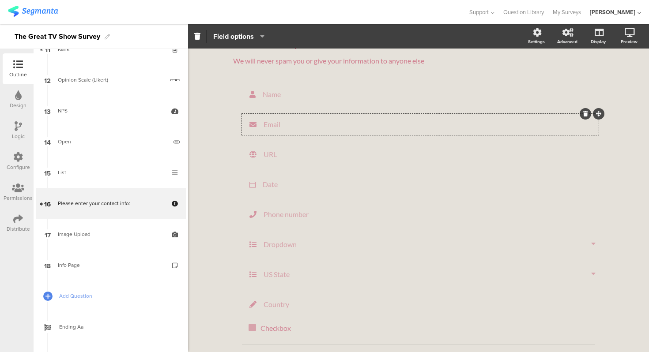
click at [258, 36] on icon "button" at bounding box center [259, 36] width 9 height 7
click at [287, 56] on span at bounding box center [290, 59] width 13 height 7
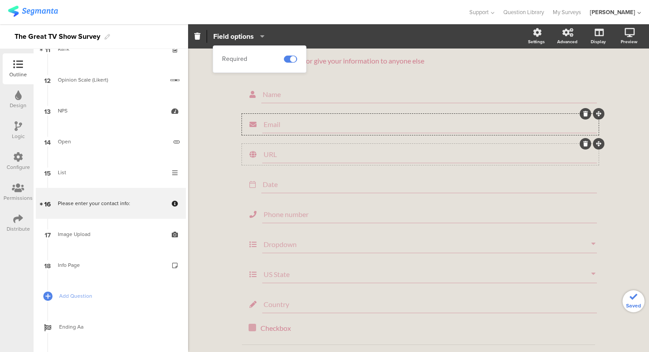
click at [280, 151] on input "URL" at bounding box center [429, 154] width 332 height 8
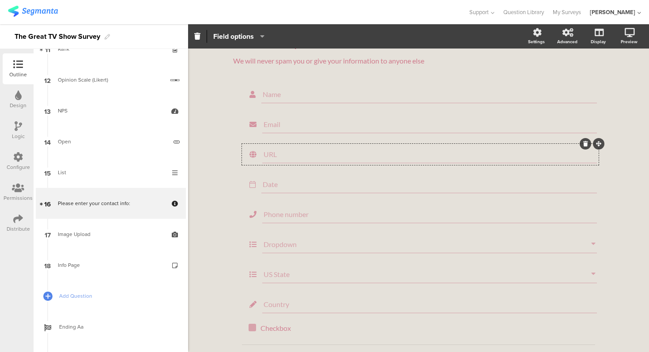
click at [256, 38] on icon "button" at bounding box center [259, 36] width 9 height 7
click at [282, 59] on div "Required" at bounding box center [259, 59] width 75 height 13
click at [287, 59] on span at bounding box center [290, 59] width 13 height 7
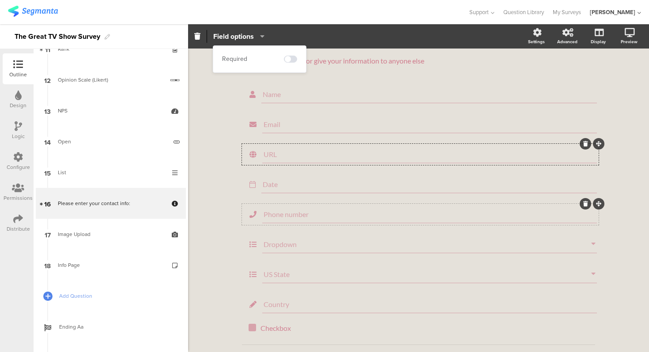
click at [282, 214] on input "Phone number" at bounding box center [429, 214] width 332 height 8
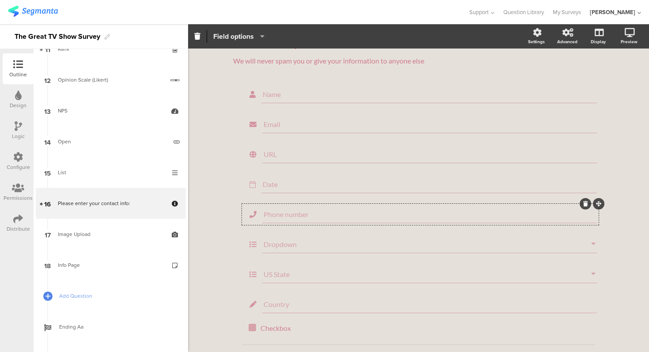
click at [247, 38] on span "Field options" at bounding box center [233, 36] width 41 height 10
click at [288, 60] on span at bounding box center [290, 59] width 13 height 7
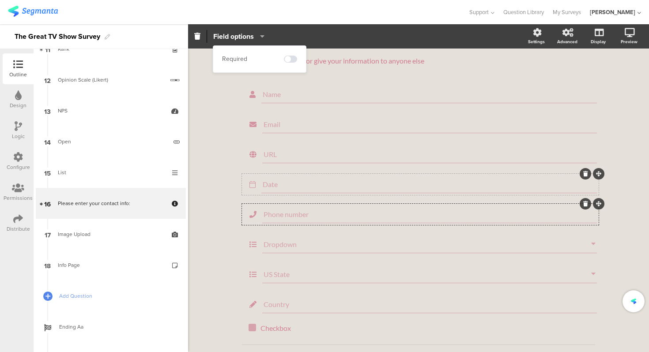
click at [292, 188] on input "Date" at bounding box center [429, 184] width 333 height 8
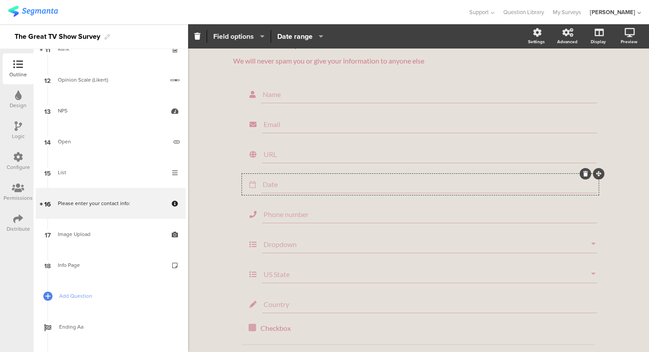
click at [248, 35] on span "Field options" at bounding box center [233, 36] width 41 height 10
click at [293, 58] on span at bounding box center [290, 59] width 13 height 7
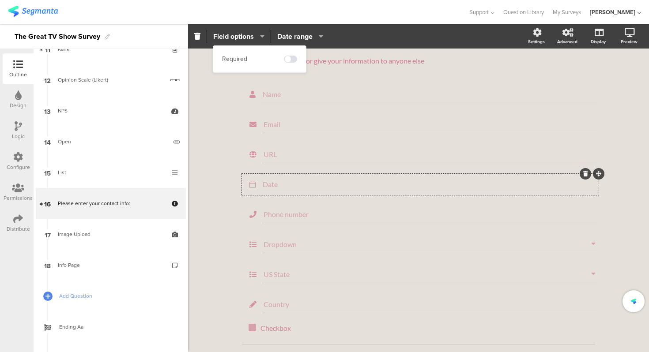
click at [222, 153] on div "Please enter your contact info: Please enter your contact info: We will never s…" at bounding box center [418, 214] width 461 height 383
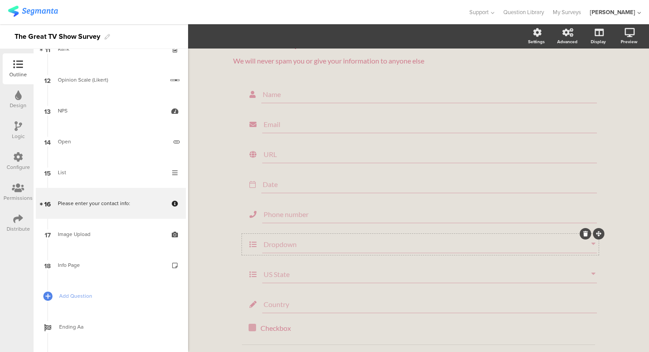
click at [288, 241] on input "Dropdown" at bounding box center [426, 244] width 327 height 8
click at [256, 36] on icon "button" at bounding box center [259, 36] width 9 height 7
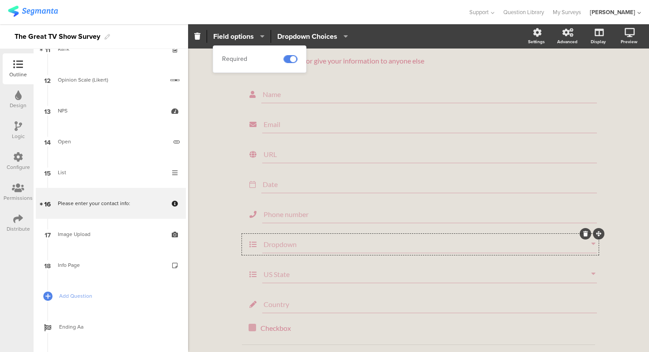
click at [292, 57] on span at bounding box center [290, 59] width 13 height 7
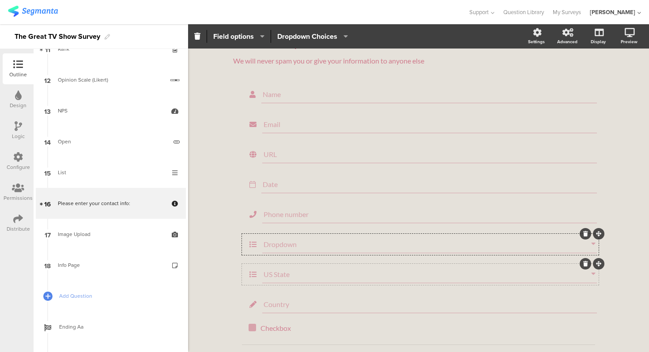
click at [286, 276] on input "US State" at bounding box center [426, 274] width 327 height 8
click at [254, 32] on span "Field options" at bounding box center [238, 36] width 51 height 10
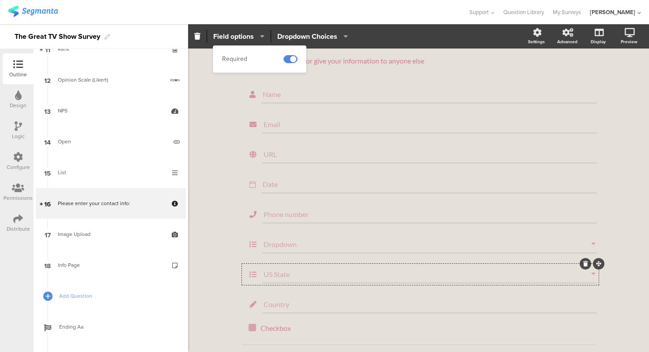
click at [291, 60] on span at bounding box center [290, 59] width 13 height 7
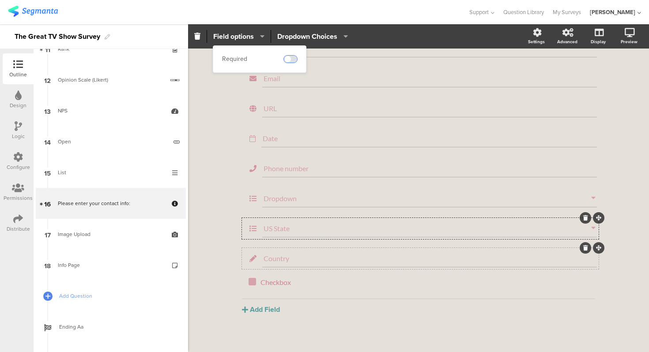
scroll to position [71, 0]
click at [295, 253] on div "Country" at bounding box center [429, 258] width 334 height 18
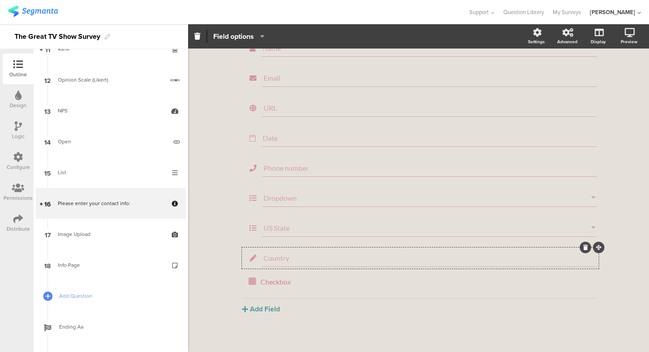
click at [256, 31] on span "Field options" at bounding box center [238, 36] width 51 height 10
click at [291, 56] on span at bounding box center [290, 59] width 13 height 7
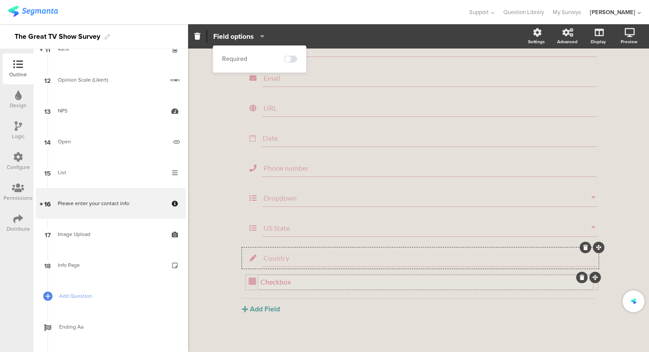
click at [297, 288] on div "Checkbox Checkbox" at bounding box center [425, 282] width 334 height 14
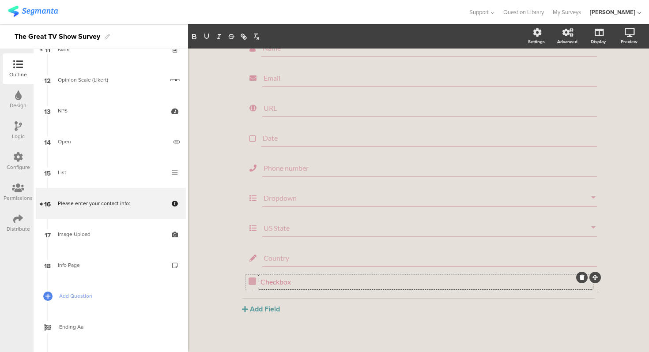
click at [254, 287] on div "Checkbox Checkbox Checkbox" at bounding box center [421, 283] width 346 height 10
click at [261, 36] on icon "button" at bounding box center [259, 36] width 9 height 7
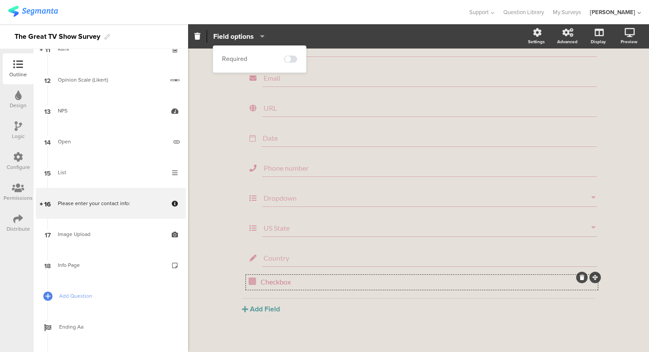
click at [214, 118] on div "Please enter your contact info: Please enter your contact info: We will never s…" at bounding box center [418, 168] width 461 height 383
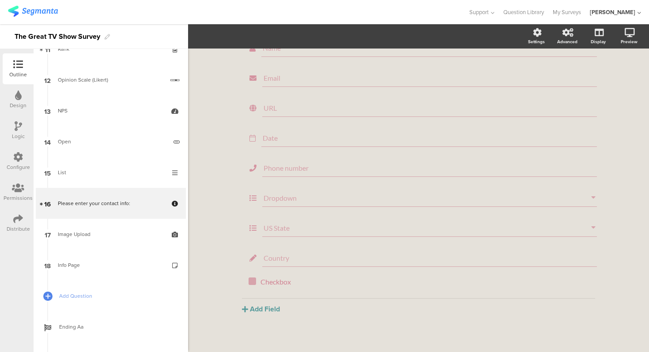
click at [214, 118] on div "Please enter your contact info: Please enter your contact info: We will never s…" at bounding box center [418, 168] width 461 height 383
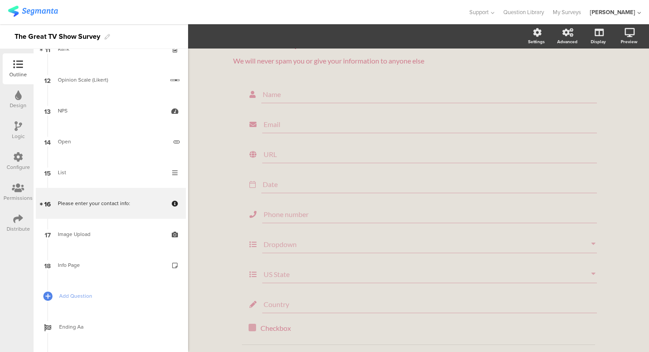
scroll to position [0, 0]
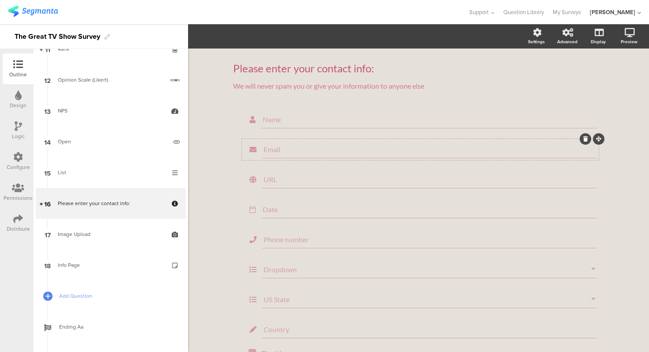
click at [286, 147] on input "Email" at bounding box center [429, 149] width 332 height 8
click at [242, 38] on span "Field options" at bounding box center [233, 36] width 41 height 10
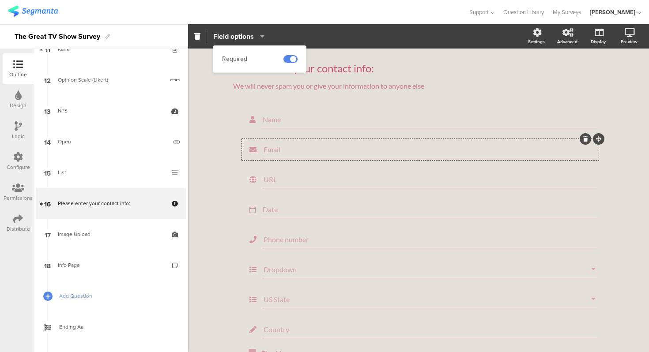
click at [284, 57] on span at bounding box center [290, 59] width 13 height 7
click at [207, 124] on div "Please enter your contact info: Please enter your contact info: We will never s…" at bounding box center [418, 240] width 461 height 383
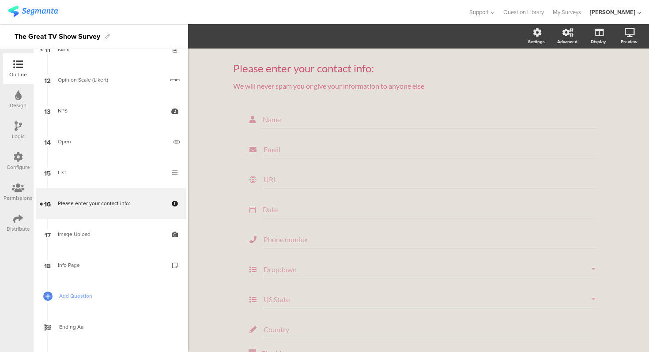
click at [213, 149] on div "Please enter your contact info: Please enter your contact info: We will never s…" at bounding box center [418, 240] width 461 height 383
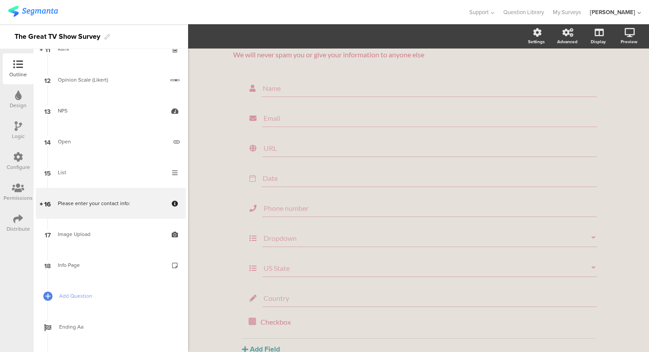
scroll to position [33, 0]
click at [273, 150] on input "URL" at bounding box center [429, 146] width 332 height 8
click at [208, 137] on div "Please enter your contact info: Please enter your contact info: We will never s…" at bounding box center [418, 206] width 461 height 383
click at [210, 158] on div "Please enter your contact info: Please enter your contact info: We will never s…" at bounding box center [418, 206] width 461 height 383
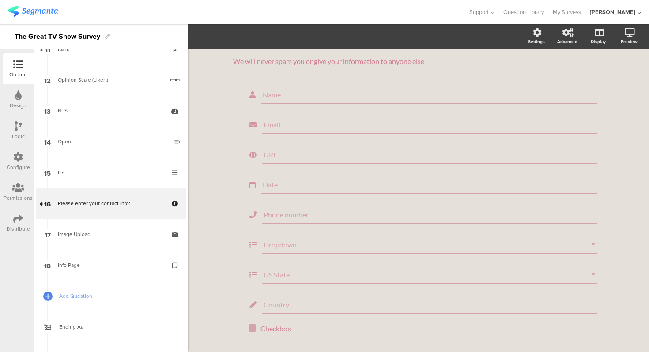
click at [230, 211] on div "Please enter your contact info: Please enter your contact info: We will never s…" at bounding box center [418, 215] width 388 height 383
click at [291, 221] on div "Dropdown" at bounding box center [429, 212] width 334 height 18
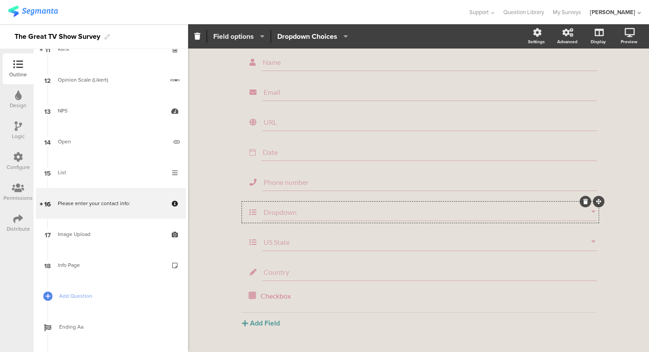
click at [248, 35] on span "Field options" at bounding box center [233, 36] width 41 height 10
click at [308, 34] on span "Dropdown Choices" at bounding box center [307, 36] width 60 height 10
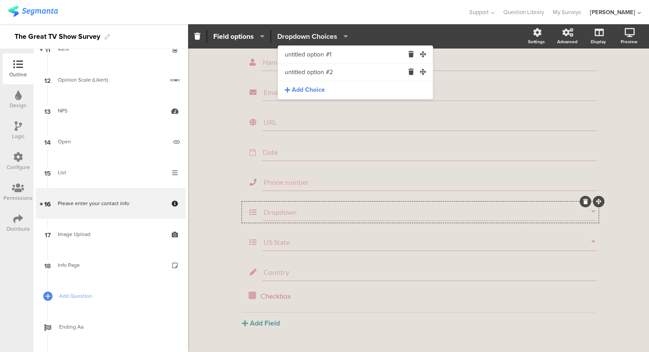
click at [308, 34] on span "Dropdown Choices" at bounding box center [307, 36] width 60 height 10
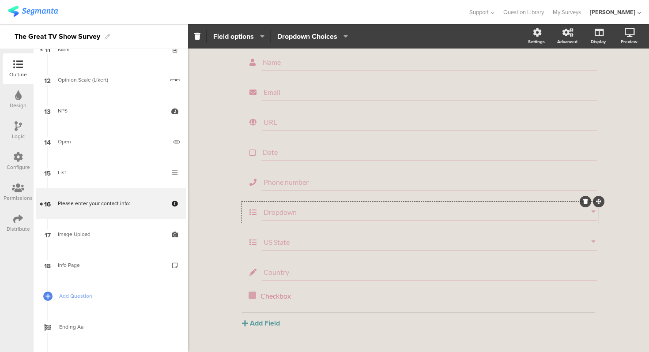
click at [217, 189] on div "Please enter your contact info: Please enter your contact info: We will never s…" at bounding box center [418, 182] width 461 height 383
click at [225, 223] on div "Please enter your contact info: Please enter your contact info: We will never s…" at bounding box center [418, 182] width 388 height 383
click at [273, 296] on p "Checkbox" at bounding box center [425, 296] width 330 height 8
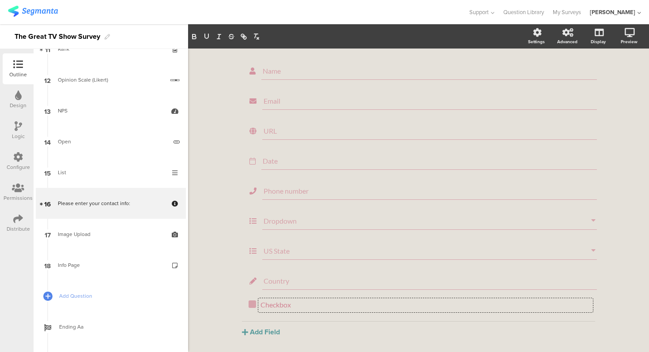
click at [222, 283] on div "Please enter your contact info: Please enter your contact info: We will never s…" at bounding box center [418, 191] width 461 height 383
click at [215, 249] on div "Please enter your contact info: Please enter your contact info: We will never s…" at bounding box center [418, 184] width 461 height 383
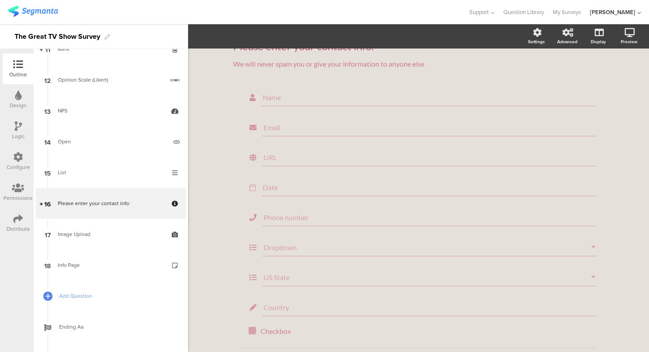
scroll to position [20, 0]
click at [231, 273] on div "Please enter your contact info: Please enter your contact info: We will never s…" at bounding box center [418, 220] width 388 height 383
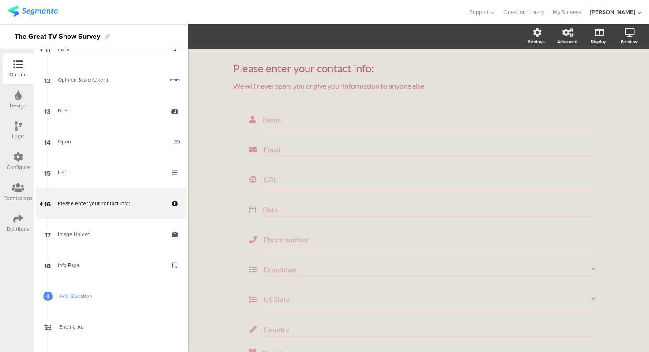
click at [202, 223] on div "Please enter your contact info: Please enter your contact info: We will never s…" at bounding box center [418, 240] width 461 height 383
click at [257, 121] on icon at bounding box center [253, 119] width 18 height 11
click at [280, 113] on div "Name" at bounding box center [428, 120] width 335 height 18
click at [284, 120] on input "Name" at bounding box center [429, 119] width 333 height 8
click at [222, 117] on div "Please enter your contact info: Please enter your contact info: We will never s…" at bounding box center [418, 240] width 461 height 383
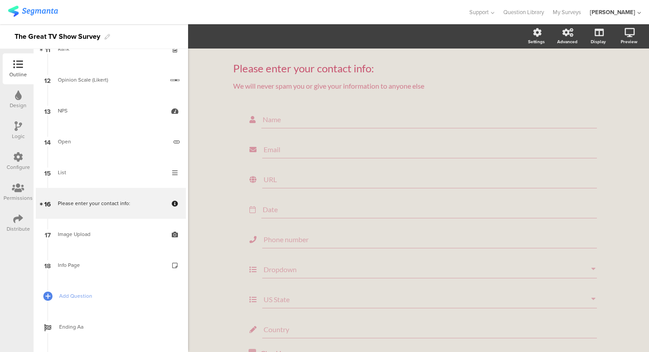
click at [222, 134] on div "Please enter your contact info: Please enter your contact info: We will never s…" at bounding box center [418, 240] width 461 height 383
click at [285, 126] on div "Name" at bounding box center [428, 120] width 335 height 18
click at [282, 118] on input "Name" at bounding box center [429, 119] width 333 height 8
click at [205, 124] on div "Please enter your contact info: Please enter your contact info: We will never s…" at bounding box center [418, 240] width 461 height 383
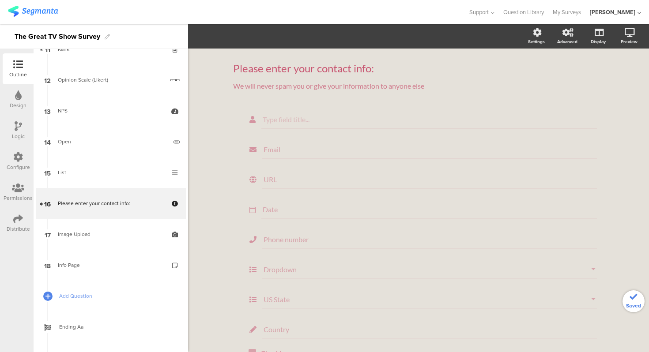
click at [228, 126] on div "Please enter your contact info: Please enter your contact info: We will never s…" at bounding box center [418, 240] width 388 height 383
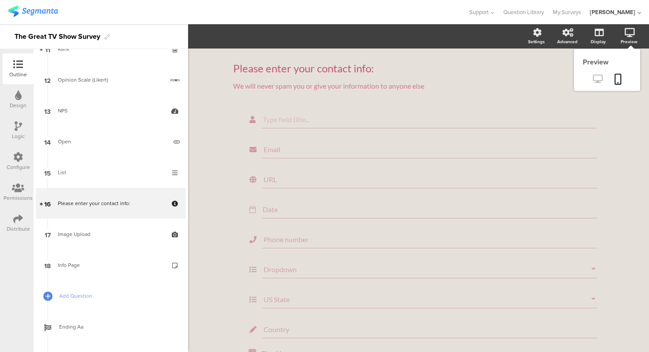
click at [599, 78] on icon at bounding box center [597, 79] width 9 height 8
click at [224, 126] on div "Please enter your contact info: Please enter your contact info: We will never s…" at bounding box center [418, 240] width 461 height 383
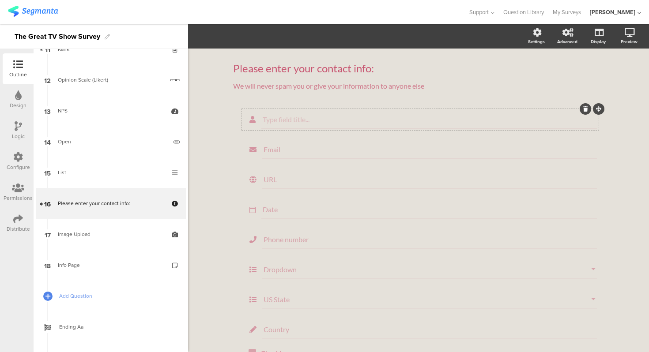
click at [285, 118] on input "text" at bounding box center [429, 119] width 333 height 8
type input "Name"
click at [218, 132] on div "Please enter your contact info: Please enter your contact info: We will never s…" at bounding box center [418, 240] width 461 height 383
click at [291, 113] on div "Name" at bounding box center [428, 120] width 335 height 18
click at [248, 34] on span "Field options" at bounding box center [233, 36] width 41 height 10
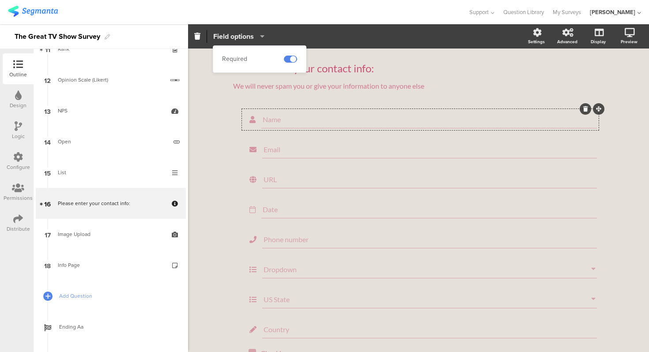
click at [249, 35] on span "Field options" at bounding box center [233, 36] width 41 height 10
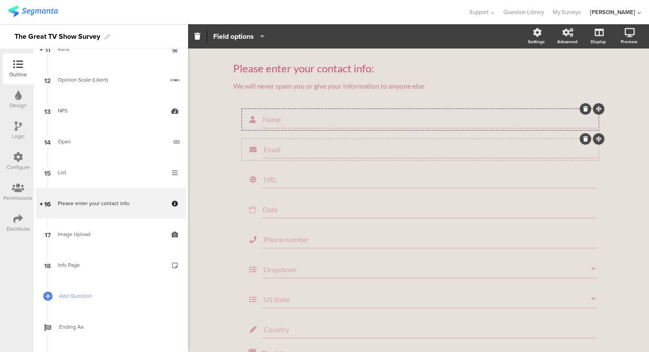
click at [281, 140] on div "Email" at bounding box center [420, 149] width 357 height 21
click at [286, 179] on input "URL" at bounding box center [429, 179] width 332 height 8
click at [289, 215] on div "Date" at bounding box center [428, 210] width 335 height 18
click at [298, 35] on span "Date range" at bounding box center [294, 36] width 35 height 10
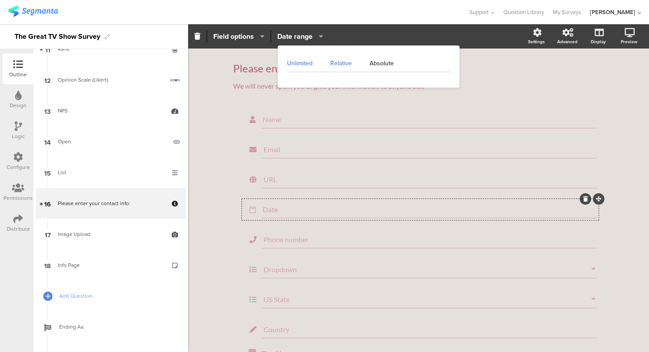
click at [338, 63] on div "Relative" at bounding box center [340, 64] width 39 height 18
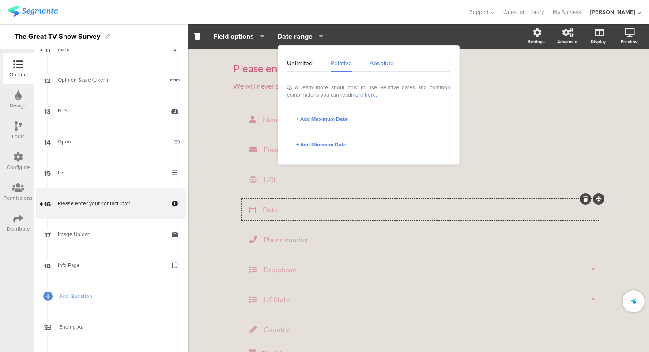
click at [379, 70] on div "Absolute" at bounding box center [376, 64] width 33 height 18
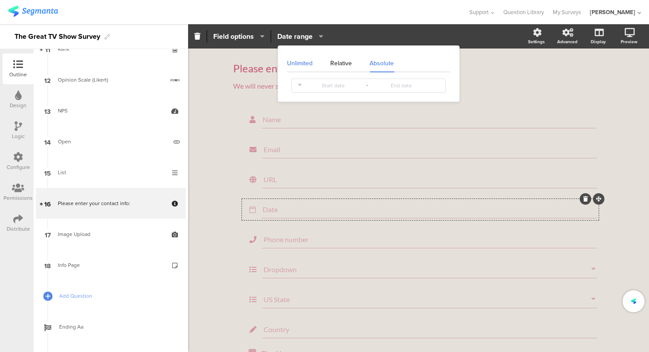
click at [313, 64] on div "Unlimited" at bounding box center [304, 64] width 34 height 18
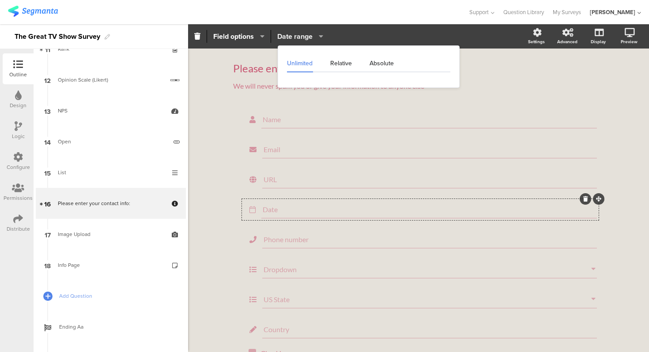
click at [292, 38] on span "Date range" at bounding box center [294, 36] width 35 height 10
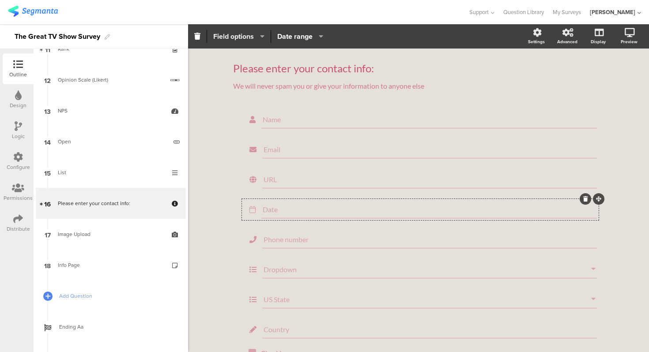
click at [237, 35] on span "Field options" at bounding box center [233, 36] width 41 height 10
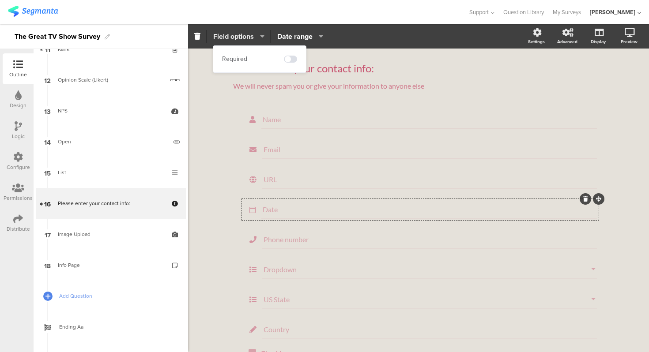
click at [237, 35] on span "Field options" at bounding box center [233, 36] width 41 height 10
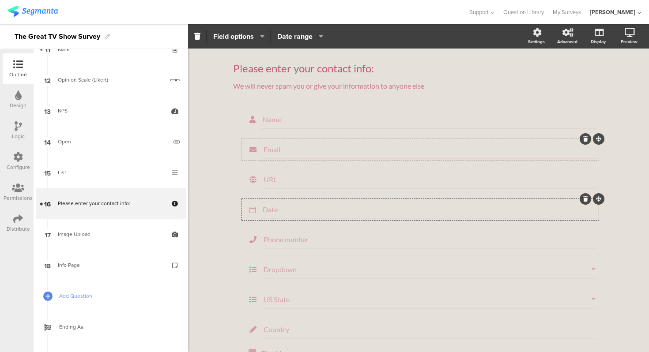
click at [285, 141] on div "Email" at bounding box center [429, 150] width 334 height 18
click at [291, 173] on div "URL" at bounding box center [429, 180] width 334 height 18
click at [286, 203] on div "Date" at bounding box center [428, 210] width 335 height 18
click at [297, 233] on div "Phone number" at bounding box center [429, 240] width 334 height 18
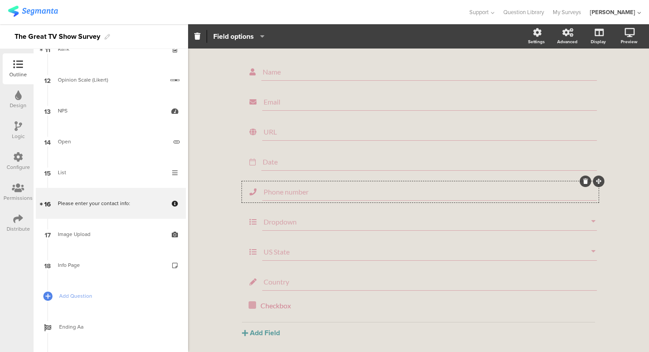
scroll to position [48, 0]
click at [279, 218] on div "Dropdown" at bounding box center [429, 222] width 334 height 18
click at [283, 270] on div "Checkbox Checkbox" at bounding box center [425, 274] width 334 height 14
click at [255, 281] on div "Name Email URL Date Phone number Dropdown US State Country Checkbox Checkbox Ch…" at bounding box center [418, 167] width 371 height 277
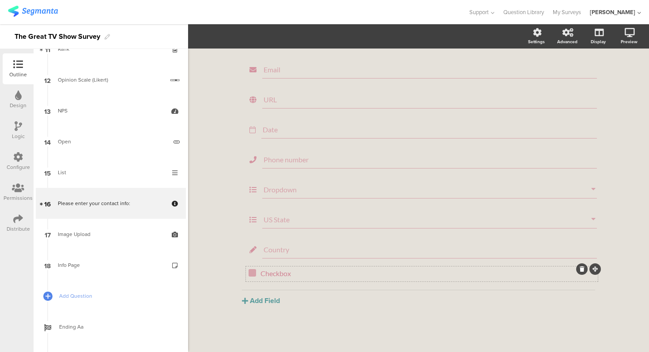
click at [252, 279] on div "Checkbox Checkbox" at bounding box center [421, 274] width 346 height 10
click at [221, 246] on div "Please enter your contact info: Please enter your contact info: We will never s…" at bounding box center [418, 160] width 461 height 383
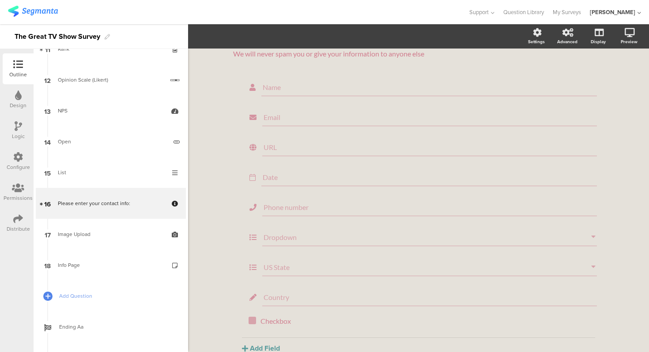
scroll to position [0, 0]
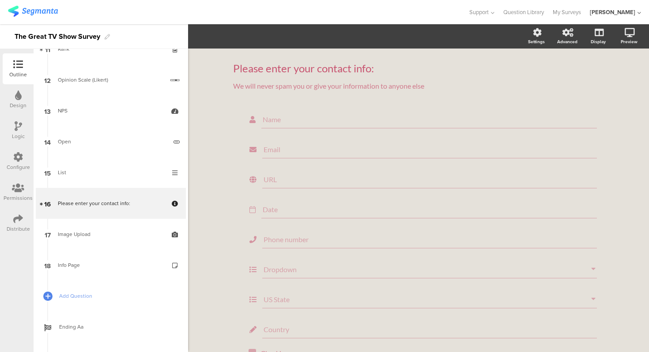
click at [218, 160] on div "Please enter your contact info: Please enter your contact info: We will never s…" at bounding box center [418, 240] width 461 height 383
click at [288, 112] on div "Name" at bounding box center [428, 120] width 335 height 18
click at [199, 186] on div "Please enter your contact info: Please enter your contact info: We will never s…" at bounding box center [418, 240] width 461 height 383
click at [267, 114] on div "Name" at bounding box center [428, 120] width 335 height 18
click at [214, 134] on div "Please enter your contact info: Please enter your contact info: We will never s…" at bounding box center [418, 240] width 461 height 383
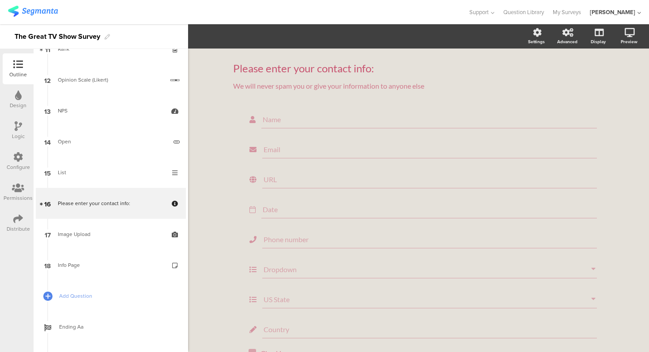
click at [217, 107] on div "Please enter your contact info: Please enter your contact info: We will never s…" at bounding box center [418, 240] width 461 height 383
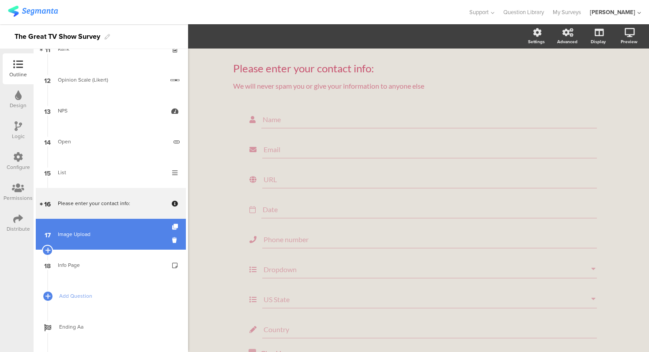
click at [104, 246] on link "17 Image Upload" at bounding box center [111, 234] width 150 height 31
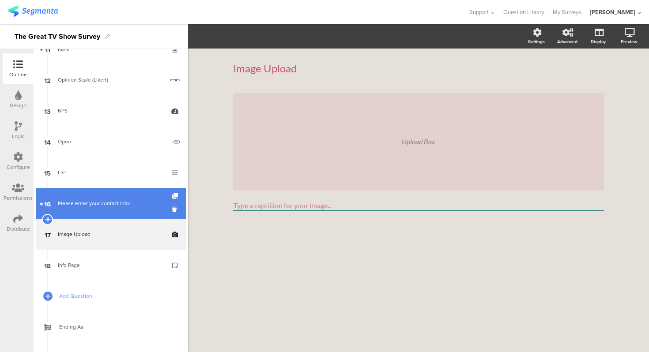
click at [117, 207] on div "Please enter your contact info:" at bounding box center [110, 203] width 105 height 9
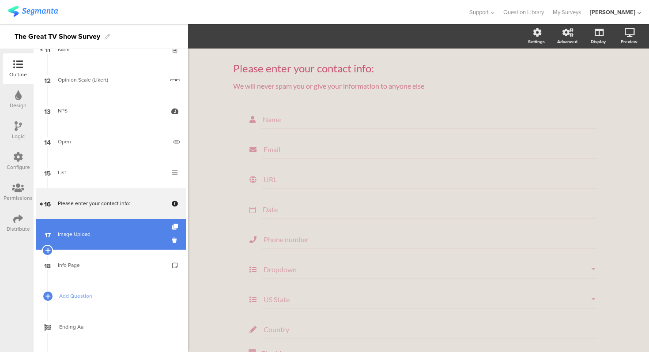
click at [118, 230] on div "Image Upload" at bounding box center [110, 234] width 105 height 9
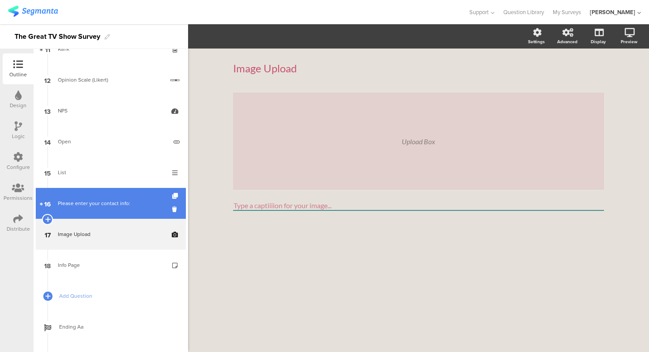
click at [116, 201] on div "Please enter your contact info:" at bounding box center [110, 203] width 105 height 9
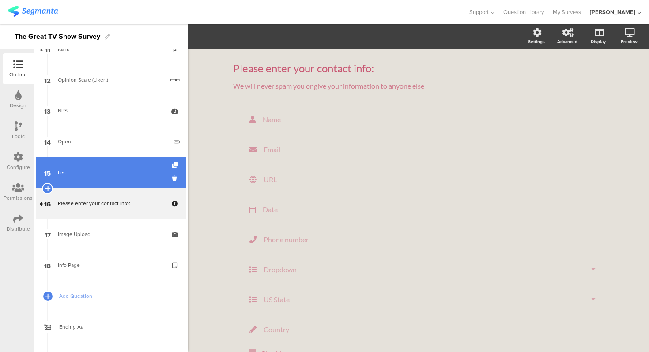
click at [113, 183] on link "15 List" at bounding box center [111, 172] width 150 height 31
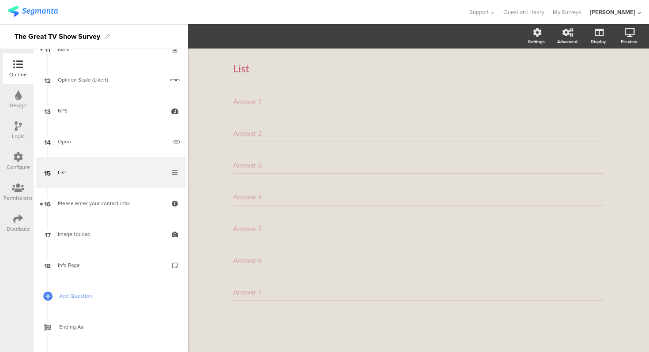
click at [271, 109] on div "Answer 1" at bounding box center [418, 102] width 371 height 18
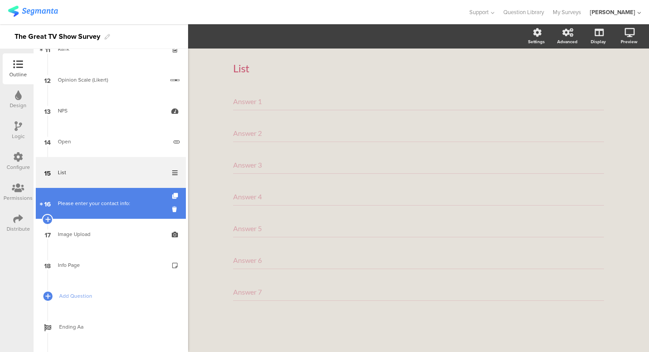
click at [115, 197] on link "16 Please enter your contact info:" at bounding box center [111, 203] width 150 height 31
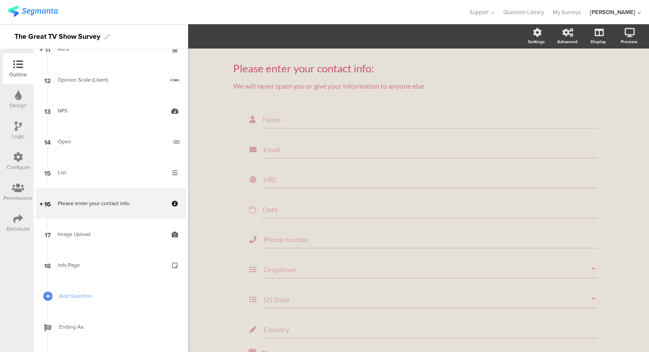
click at [217, 165] on div "Please enter your contact info: Please enter your contact info: We will never s…" at bounding box center [418, 240] width 461 height 383
click at [303, 126] on div "Name" at bounding box center [428, 120] width 335 height 18
click at [229, 146] on div "Please enter your contact info: Please enter your contact info: We will never s…" at bounding box center [418, 240] width 388 height 383
click at [235, 113] on div "Name Email URL Date Phone number Dropdown US State Country Checkbox Checkbox Te…" at bounding box center [418, 247] width 371 height 277
